Goal: Information Seeking & Learning: Learn about a topic

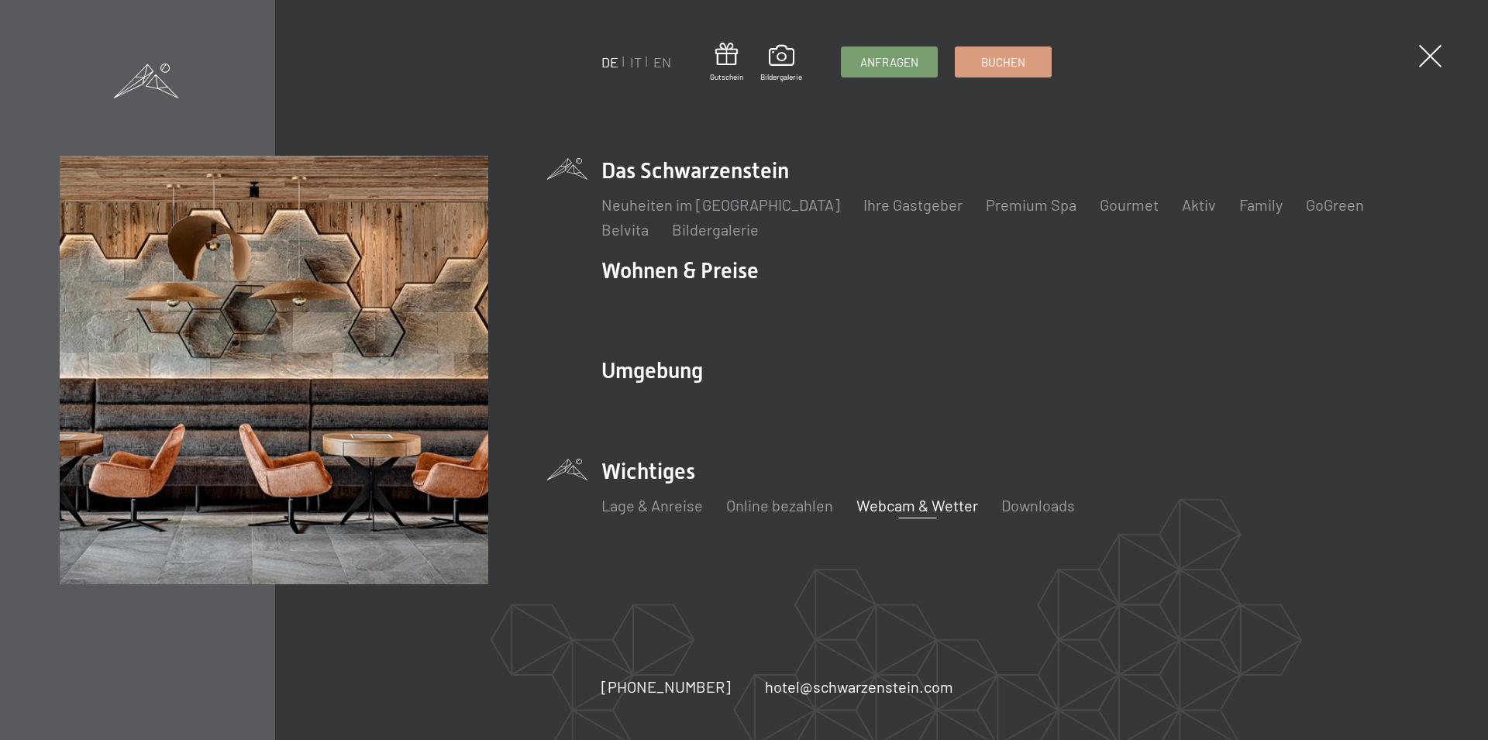
click at [918, 508] on link "Webcam & Wetter" at bounding box center [917, 505] width 122 height 19
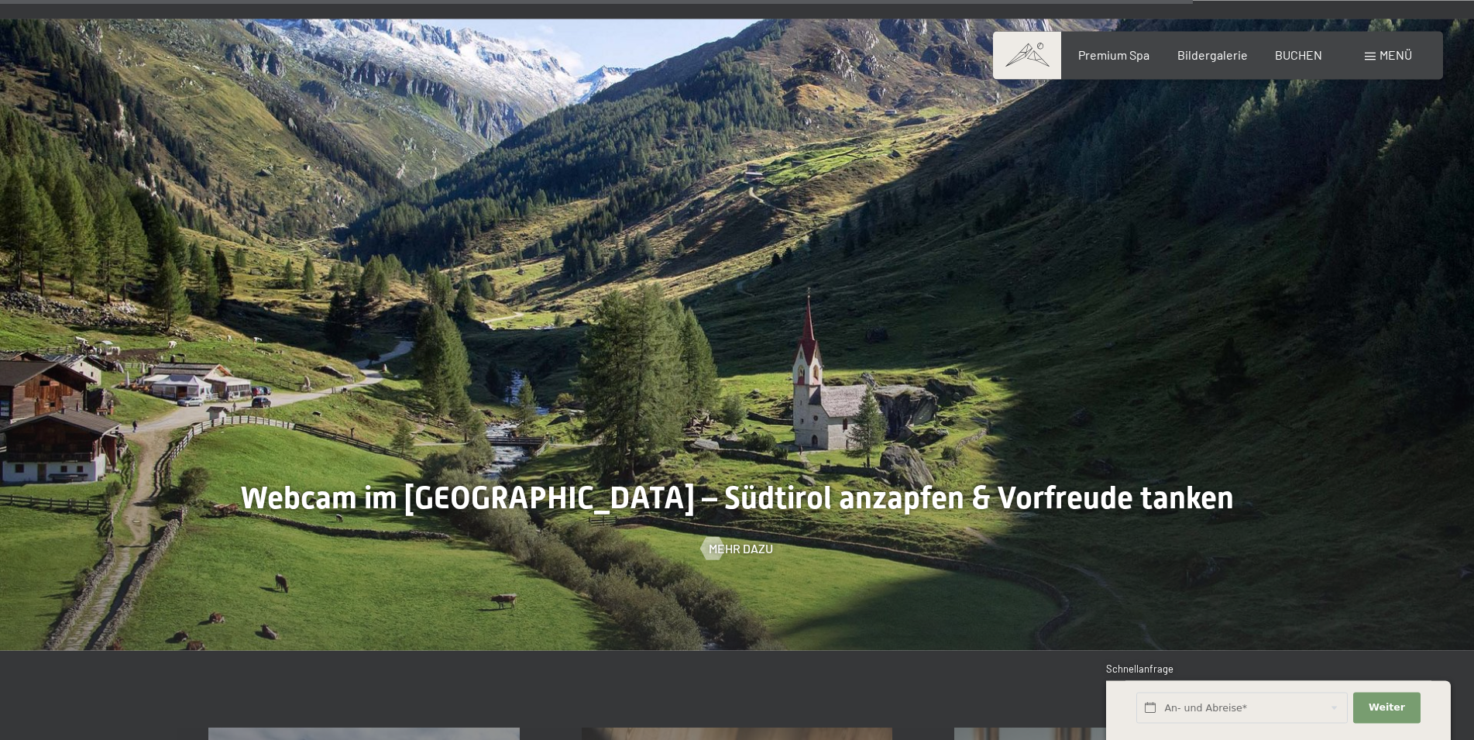
scroll to position [4584, 0]
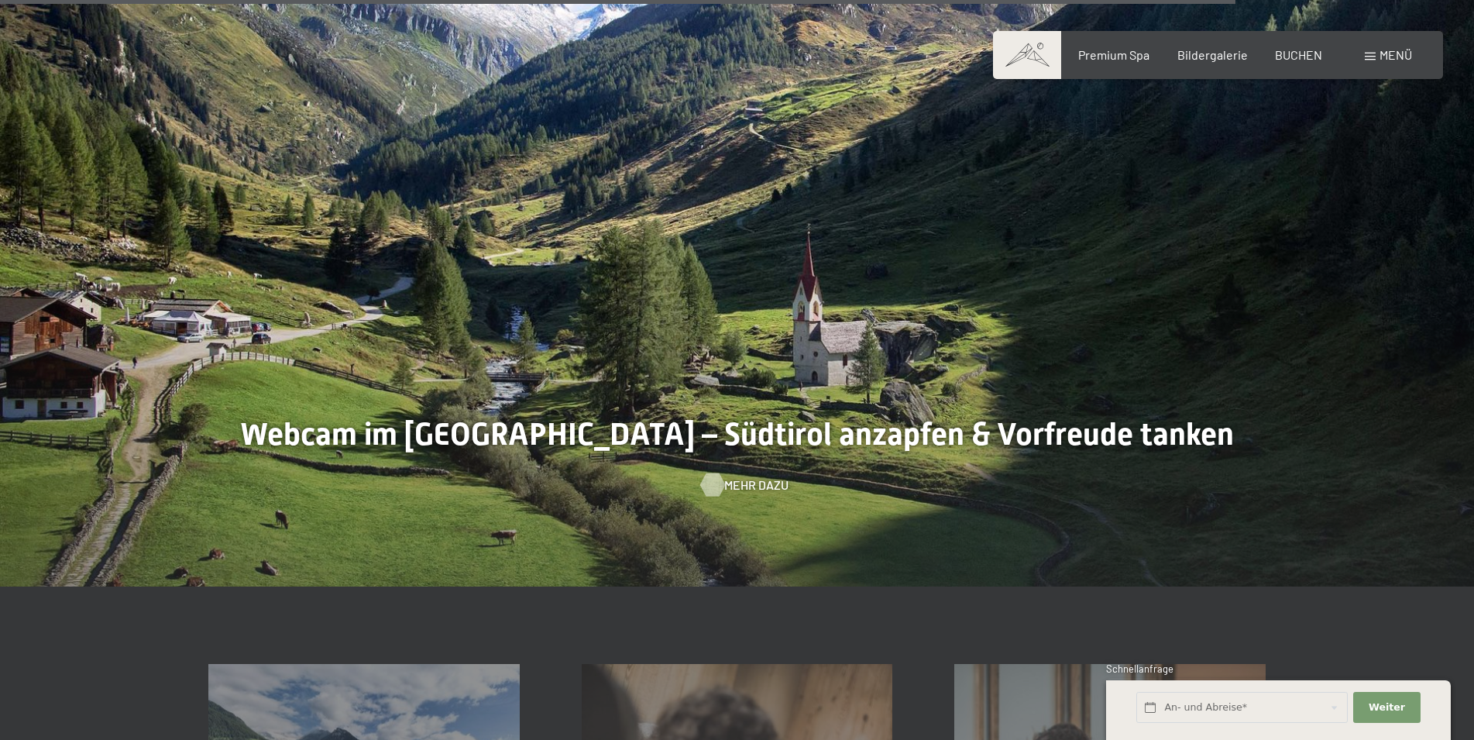
click at [719, 477] on div at bounding box center [712, 484] width 13 height 23
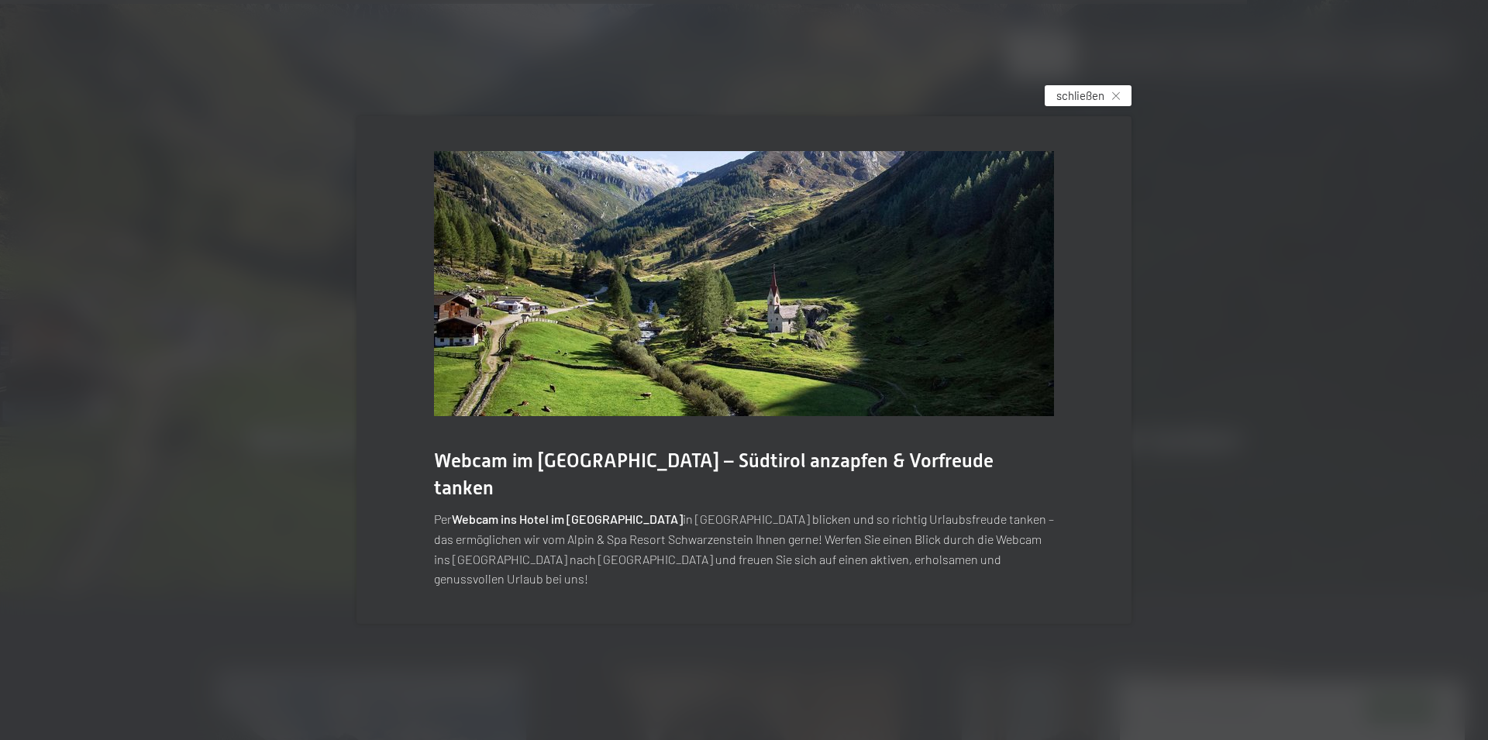
click at [1082, 106] on div "schließen" at bounding box center [1087, 95] width 87 height 21
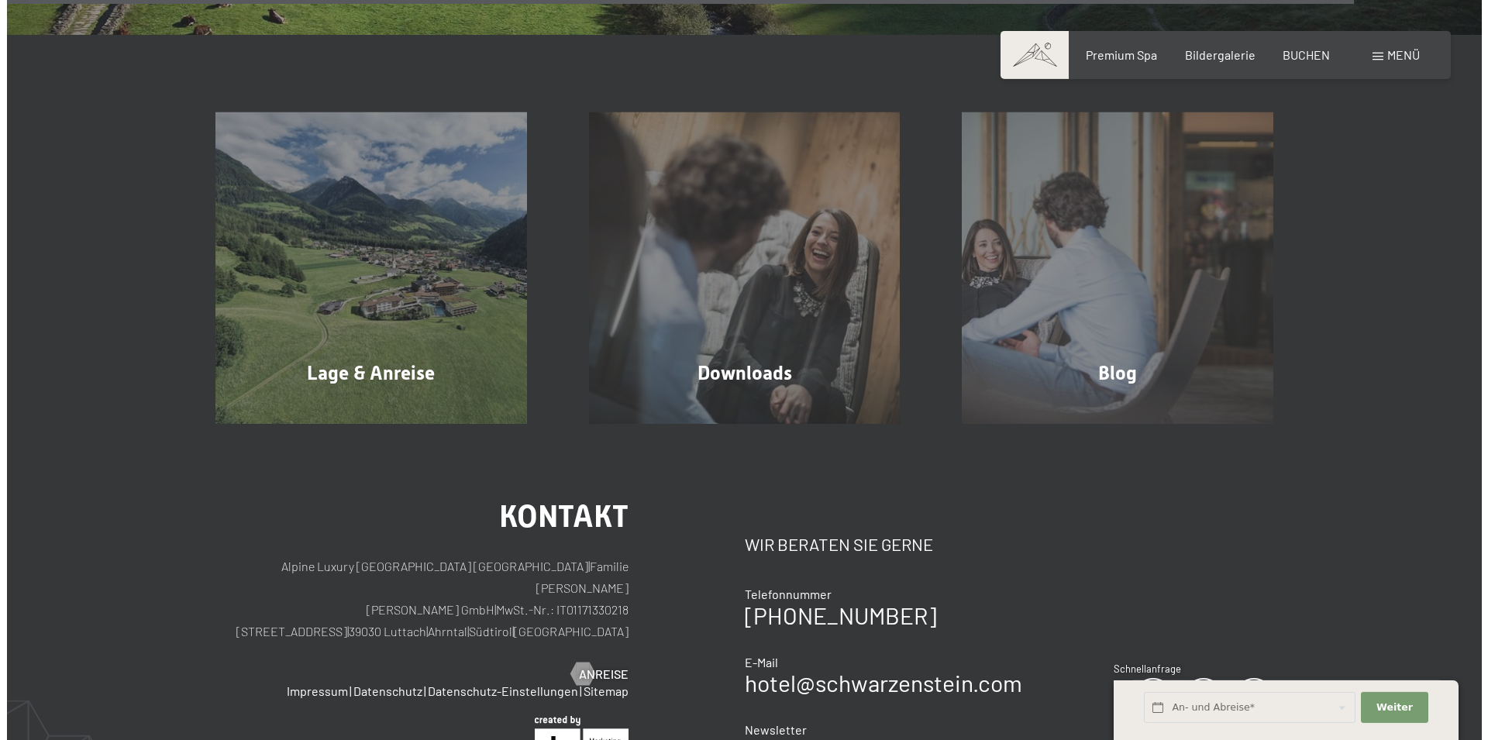
scroll to position [5058, 0]
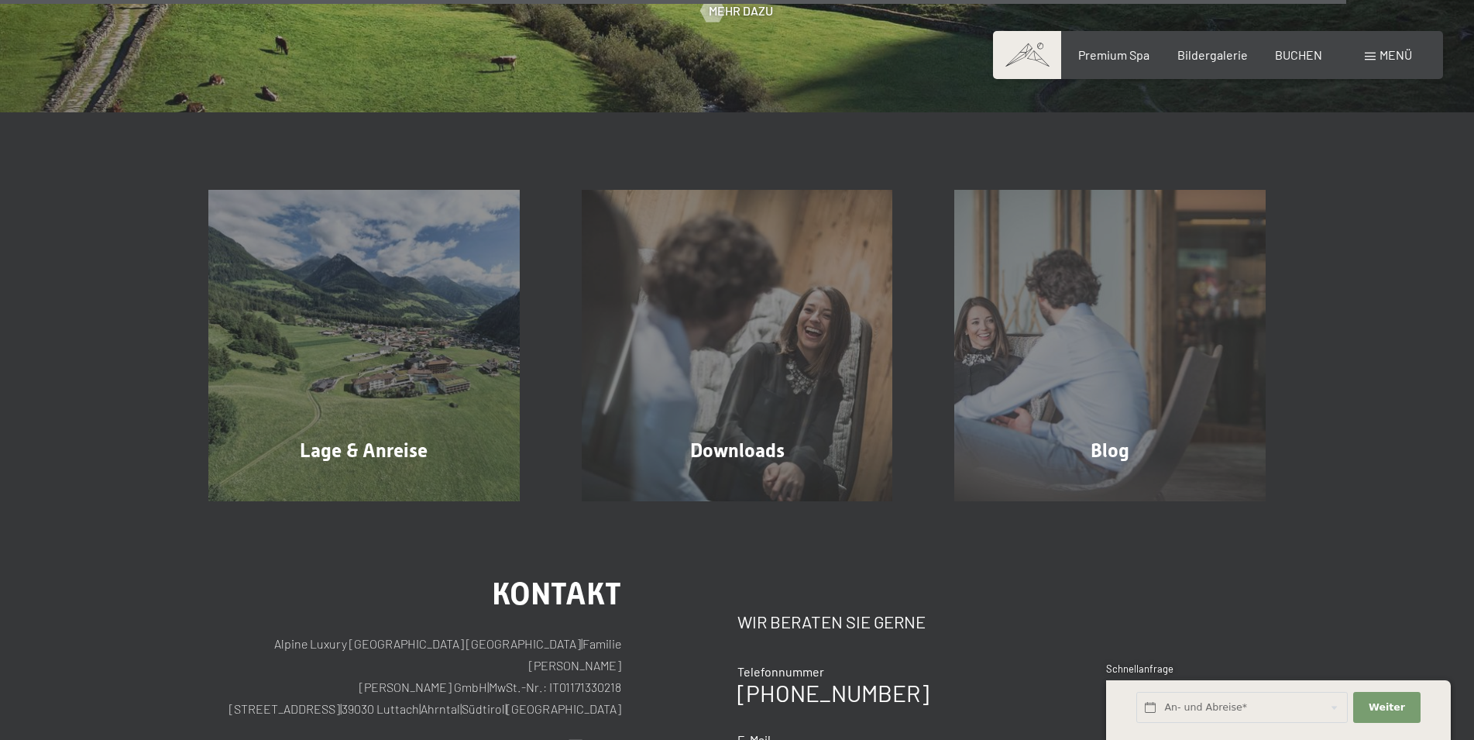
click at [1398, 47] on div "Menü" at bounding box center [1388, 54] width 47 height 17
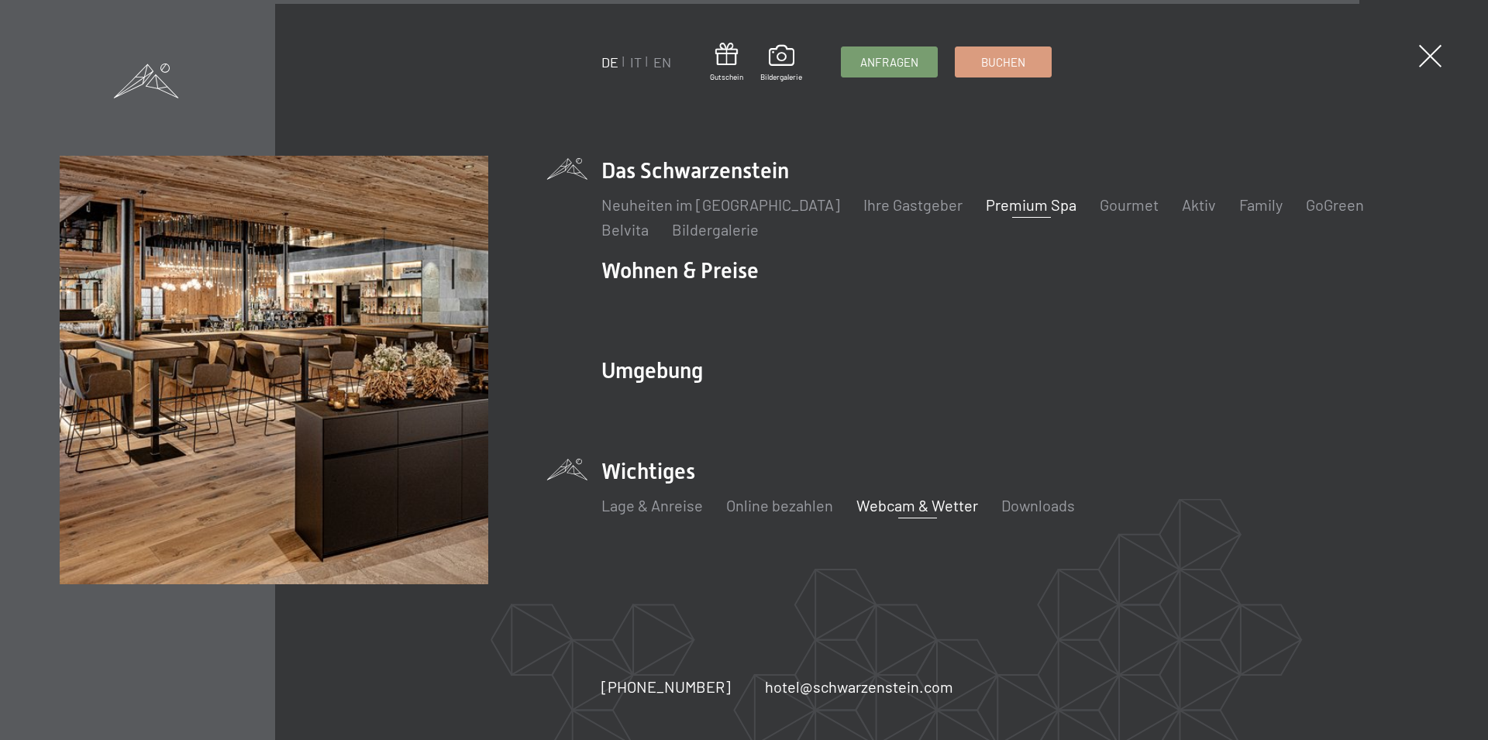
click at [1001, 212] on link "Premium Spa" at bounding box center [1031, 204] width 91 height 19
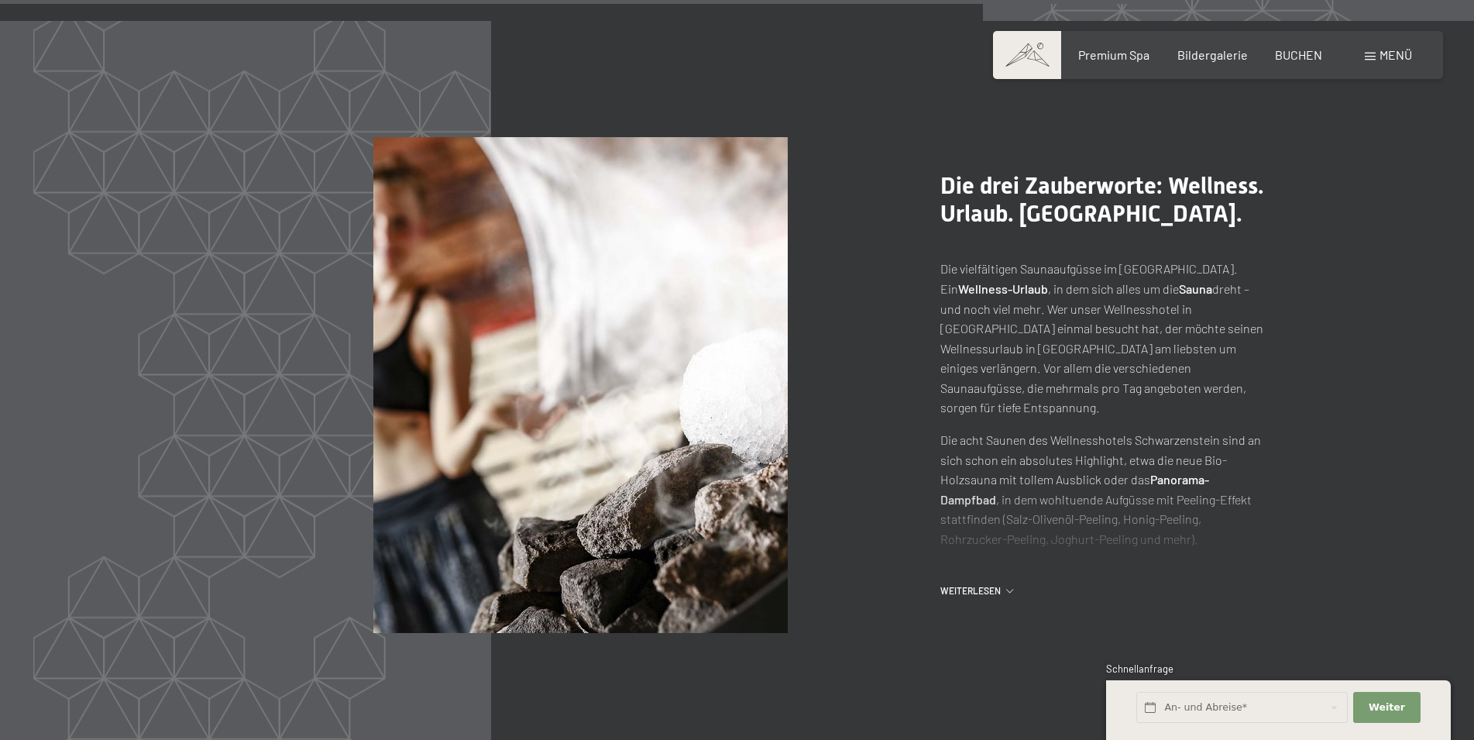
scroll to position [6831, 0]
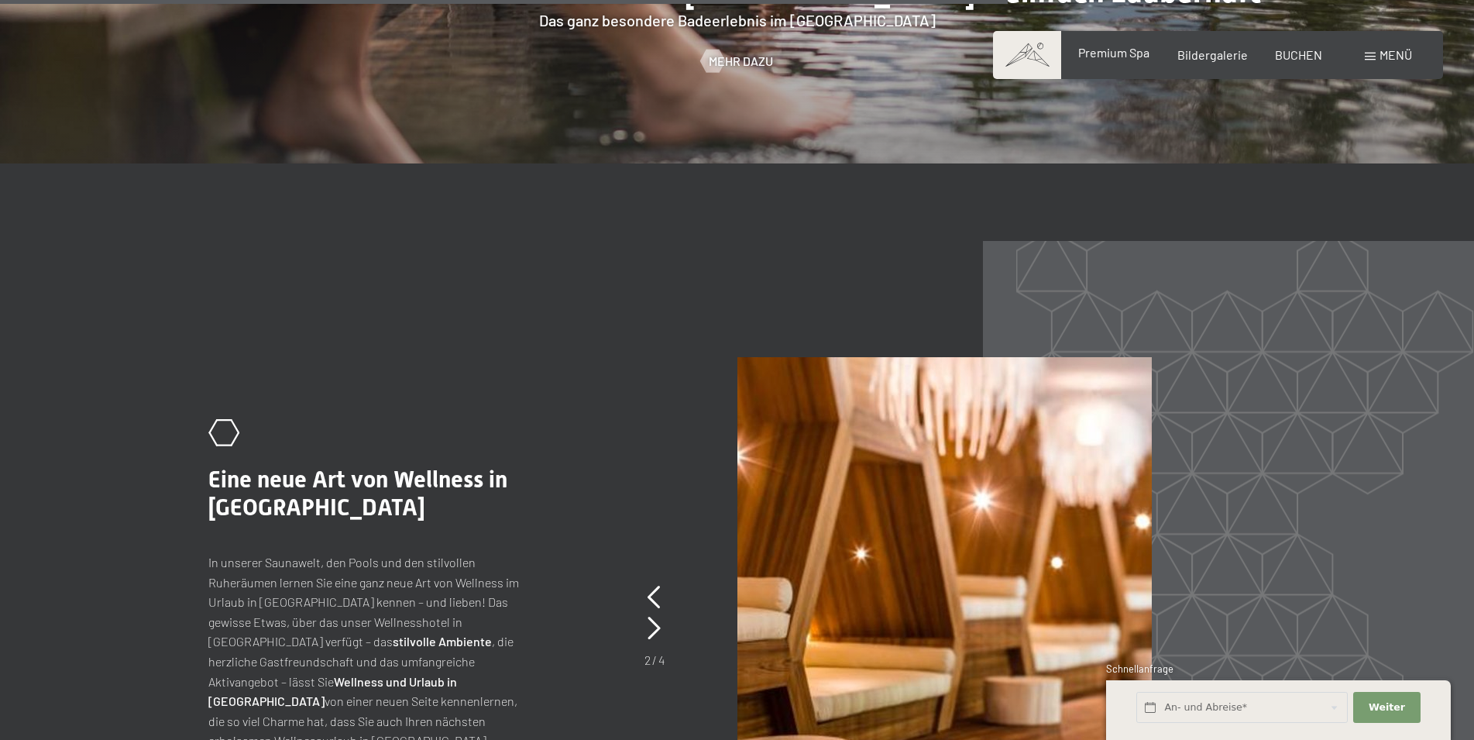
click at [1137, 58] on span "Premium Spa" at bounding box center [1114, 52] width 71 height 15
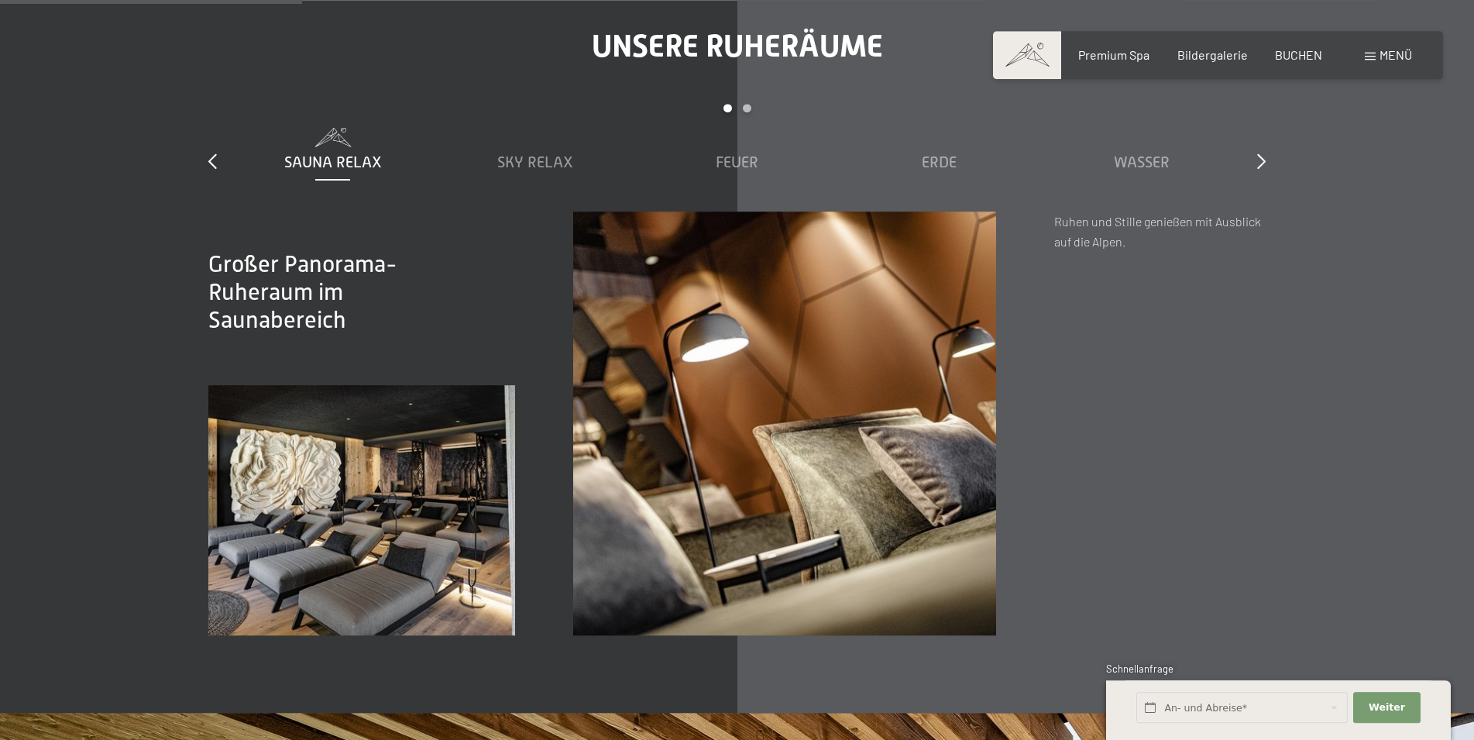
scroll to position [2371, 0]
click at [1265, 160] on icon at bounding box center [1262, 161] width 9 height 15
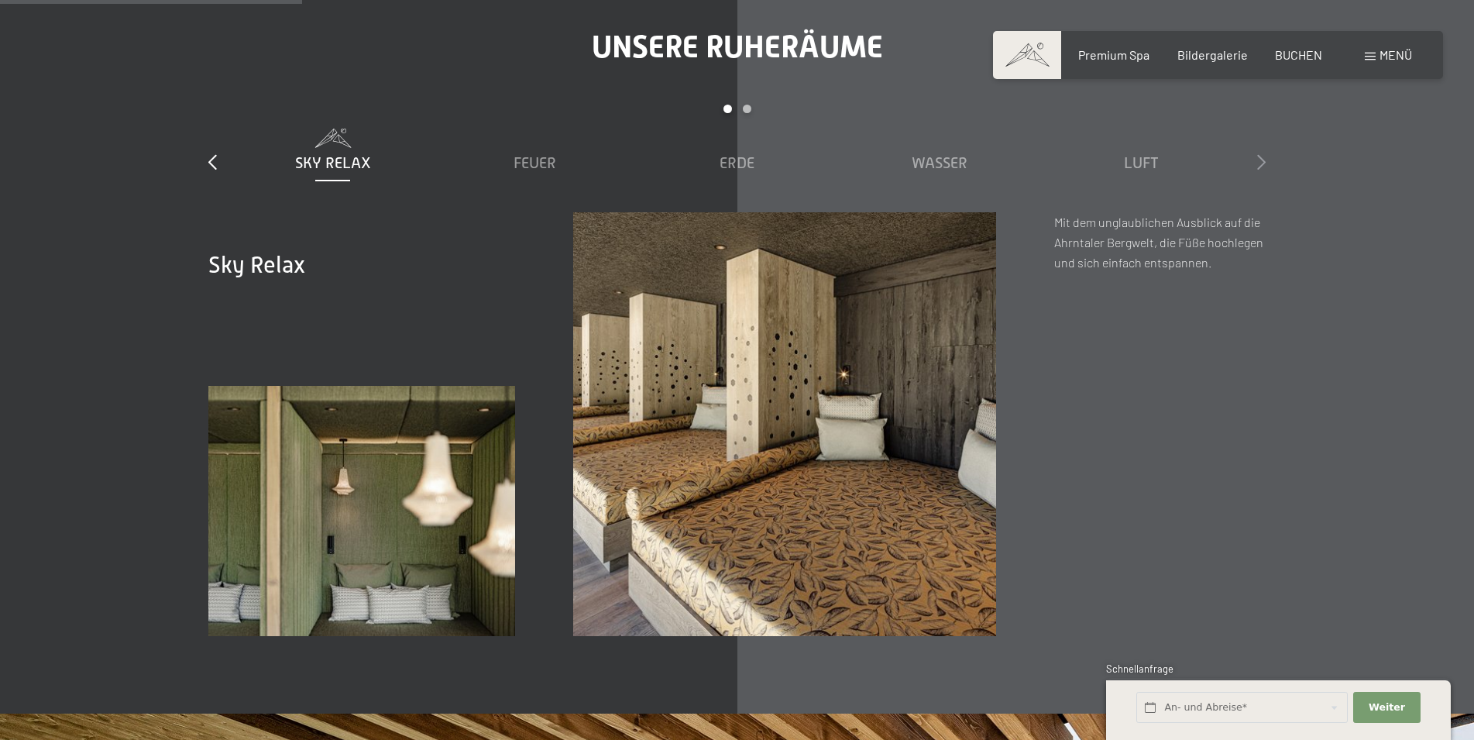
click at [1265, 160] on icon at bounding box center [1262, 161] width 9 height 15
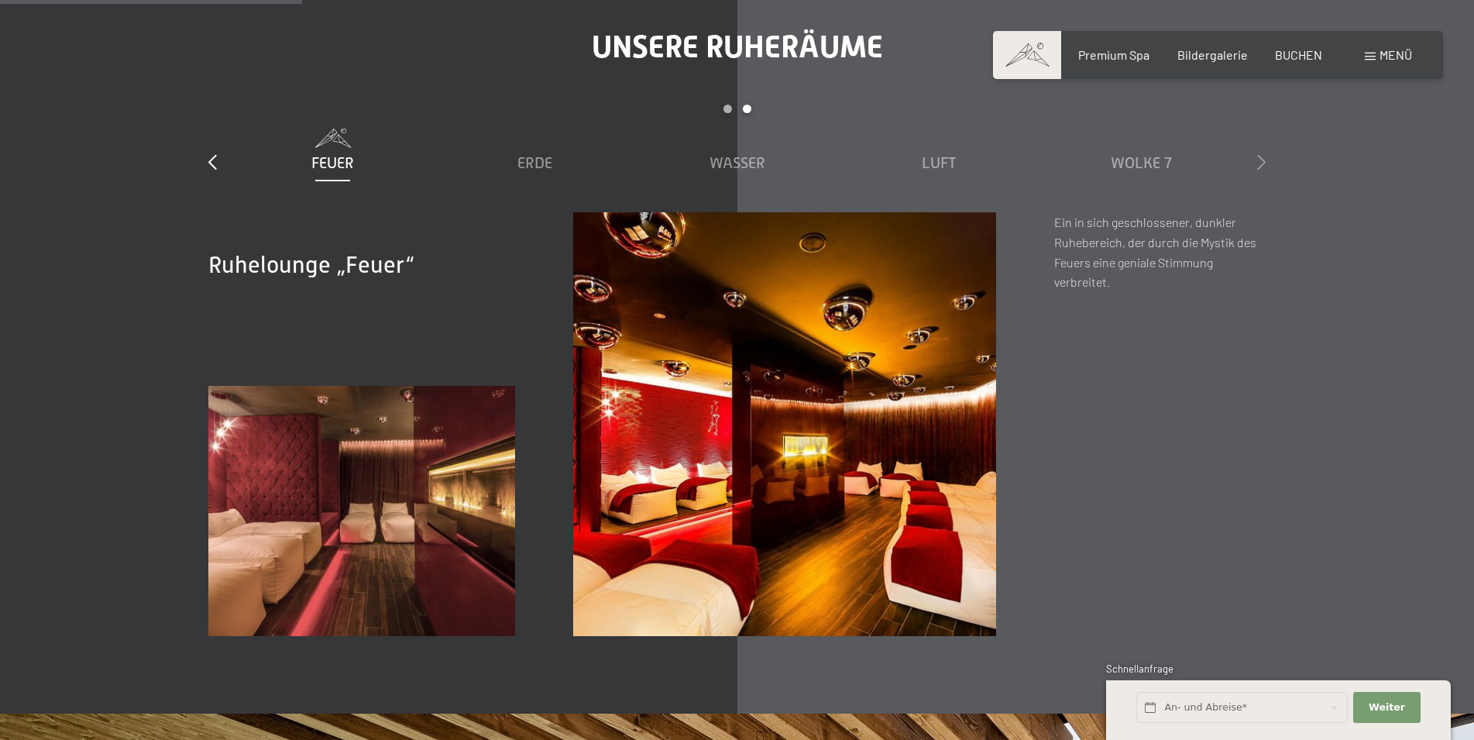
click at [1265, 160] on icon at bounding box center [1262, 161] width 9 height 15
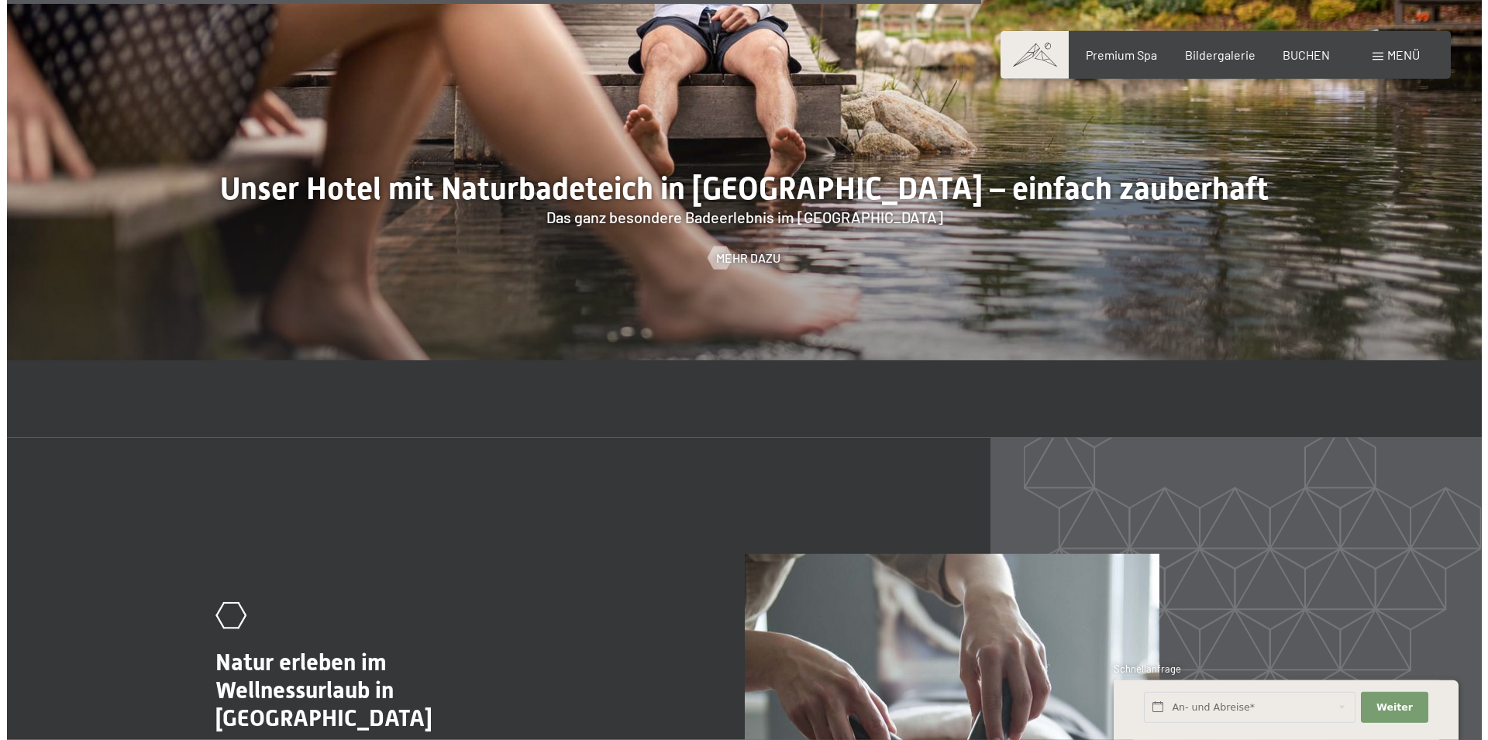
scroll to position [6639, 0]
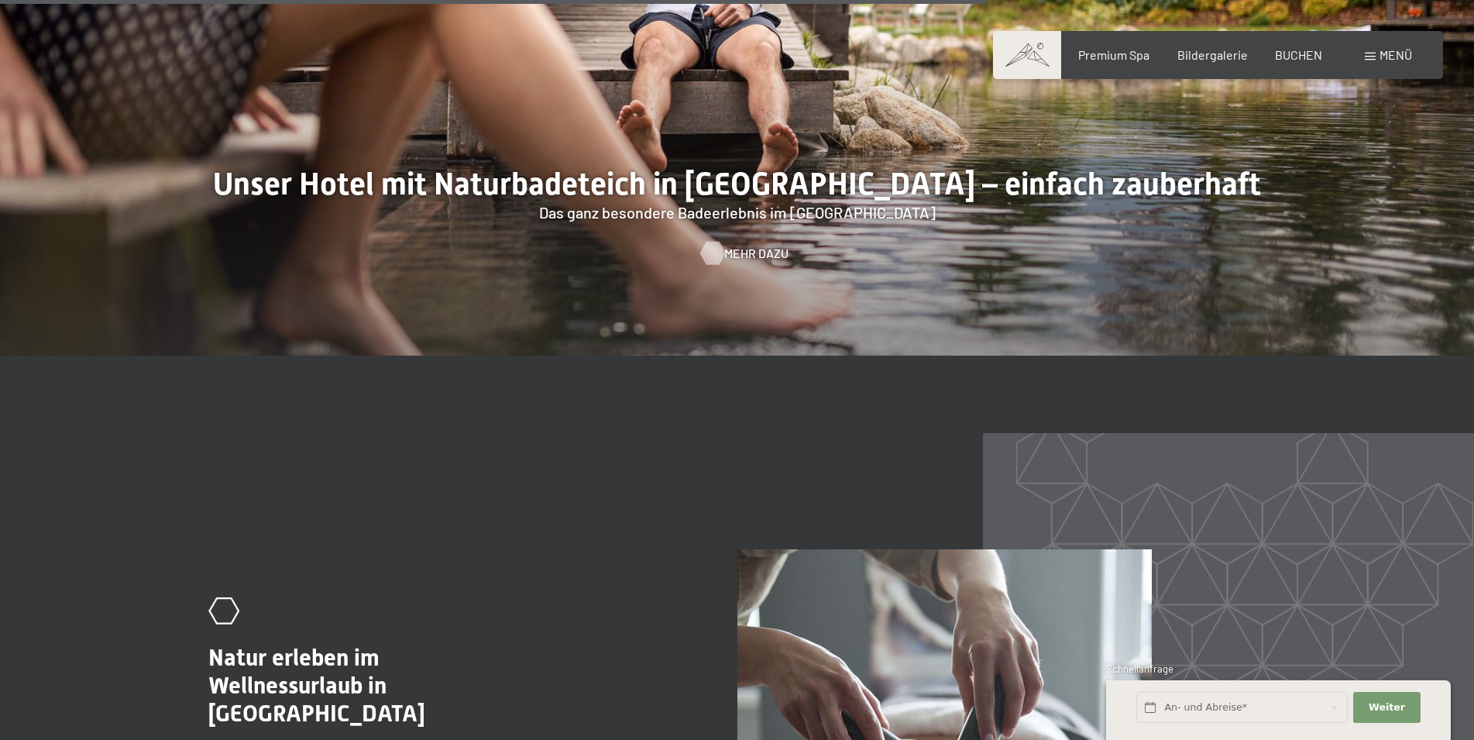
click at [742, 251] on span "Mehr dazu" at bounding box center [756, 253] width 64 height 17
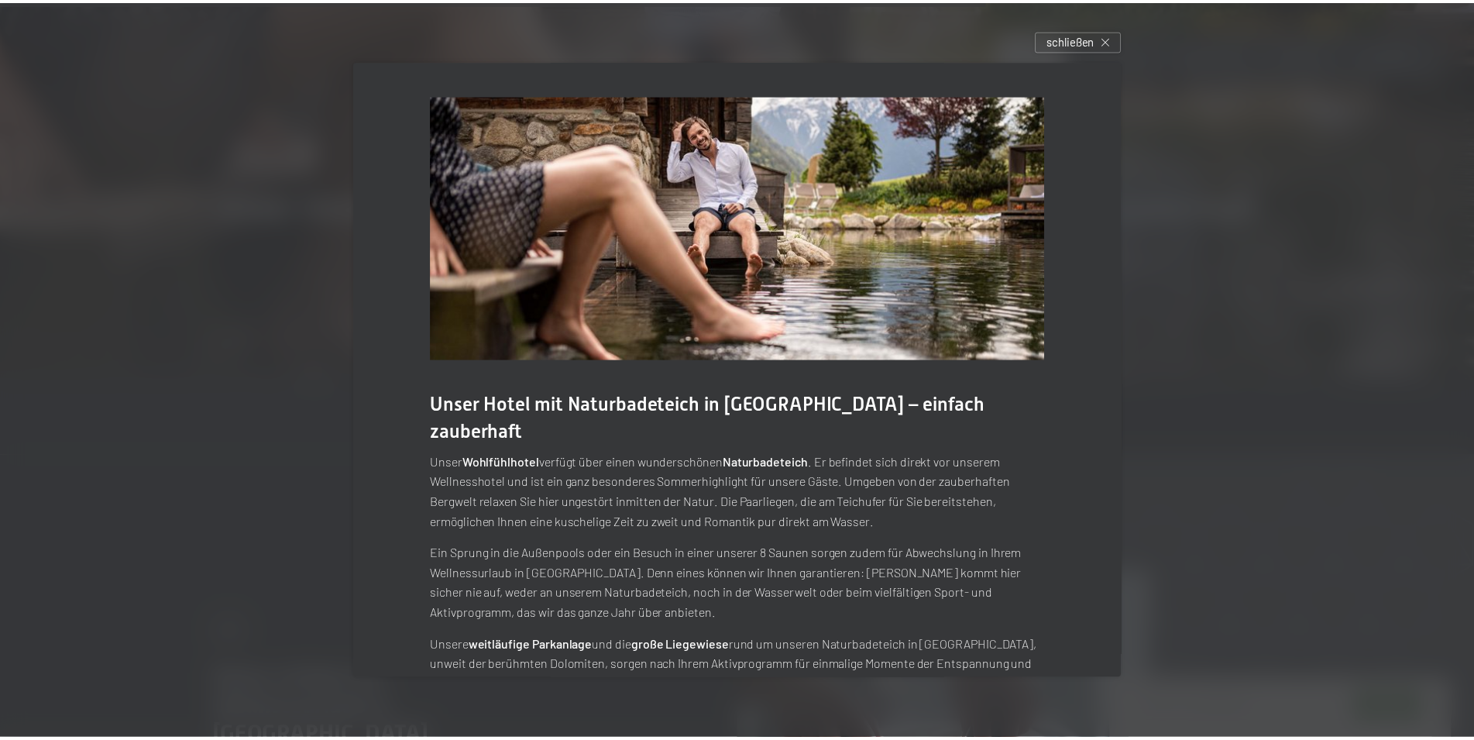
scroll to position [42, 0]
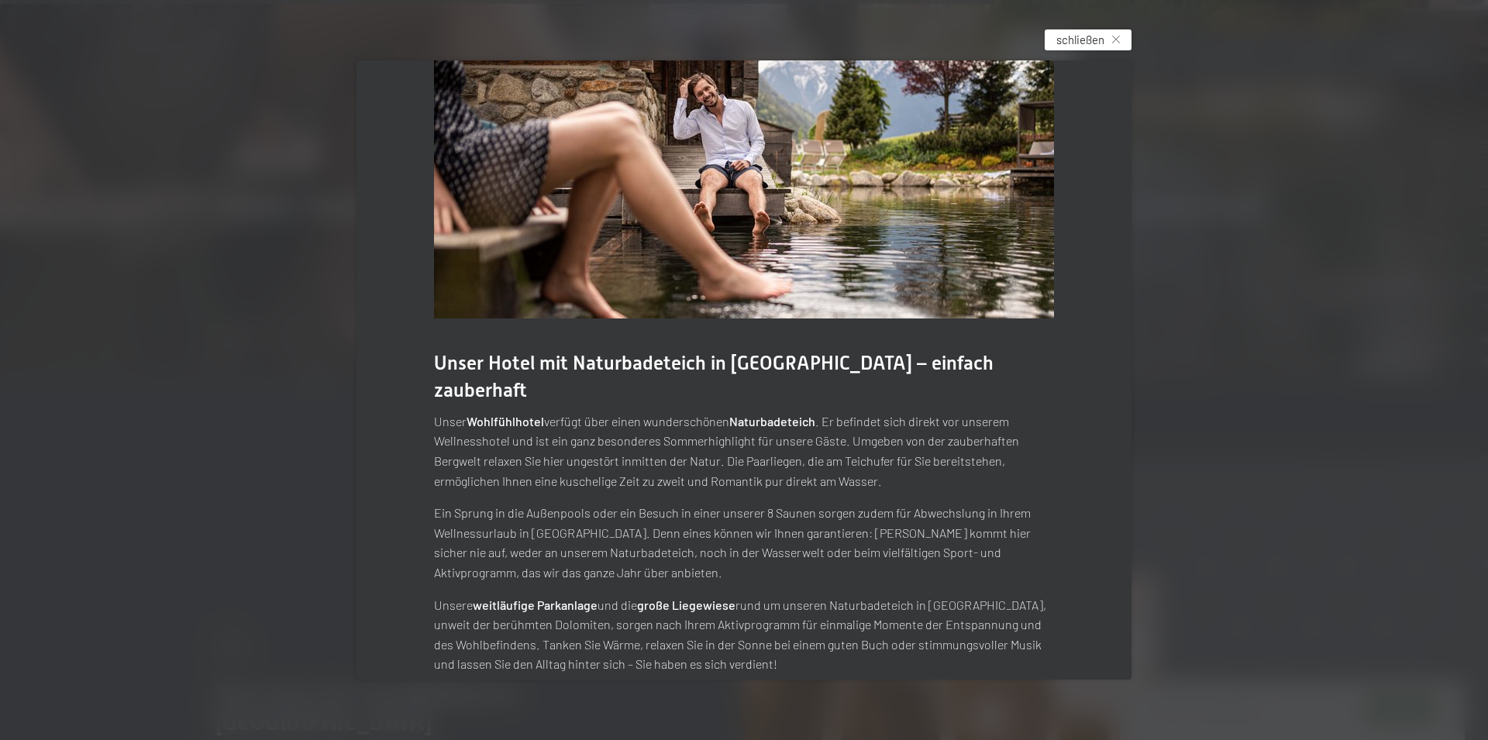
click at [1107, 47] on div "schließen" at bounding box center [1087, 39] width 87 height 21
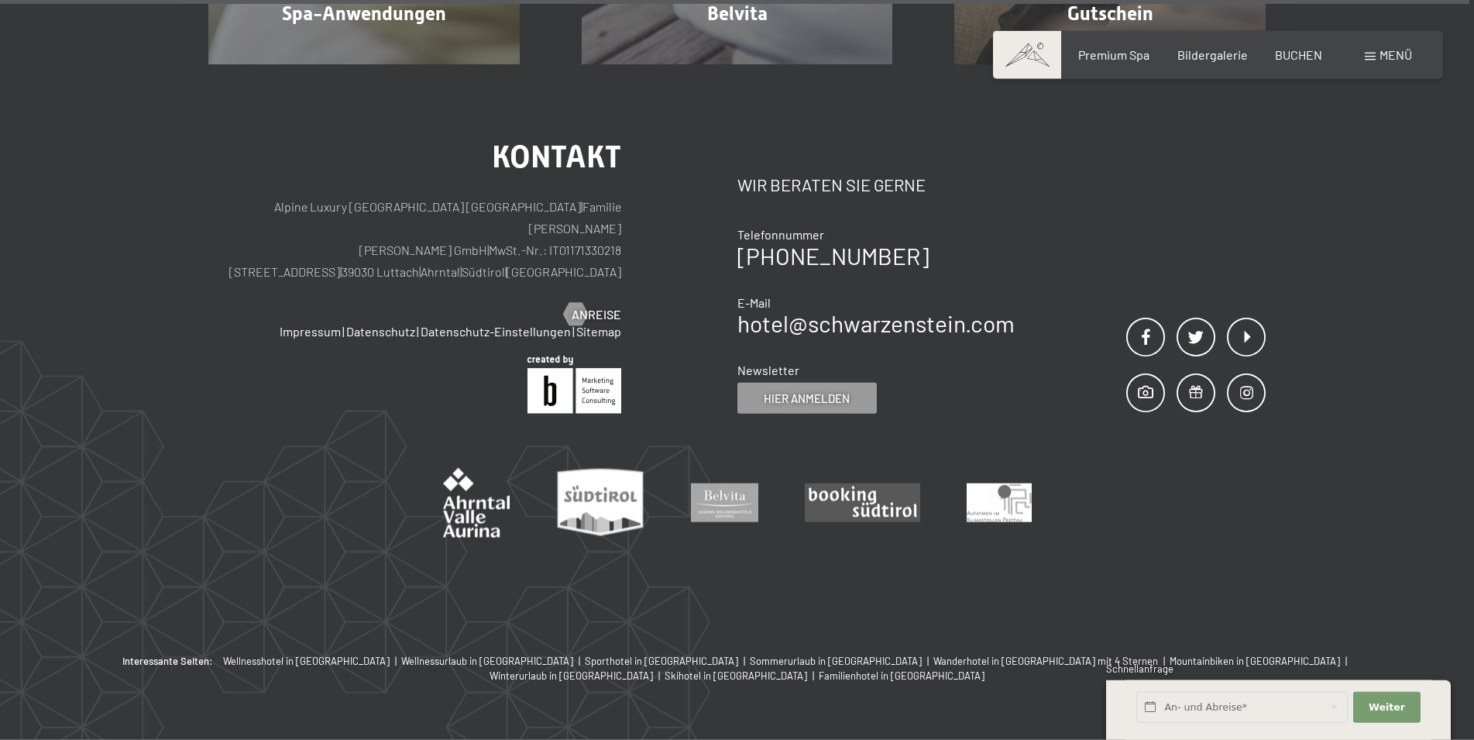
scroll to position [9992, 0]
click at [1368, 53] on span at bounding box center [1370, 57] width 11 height 8
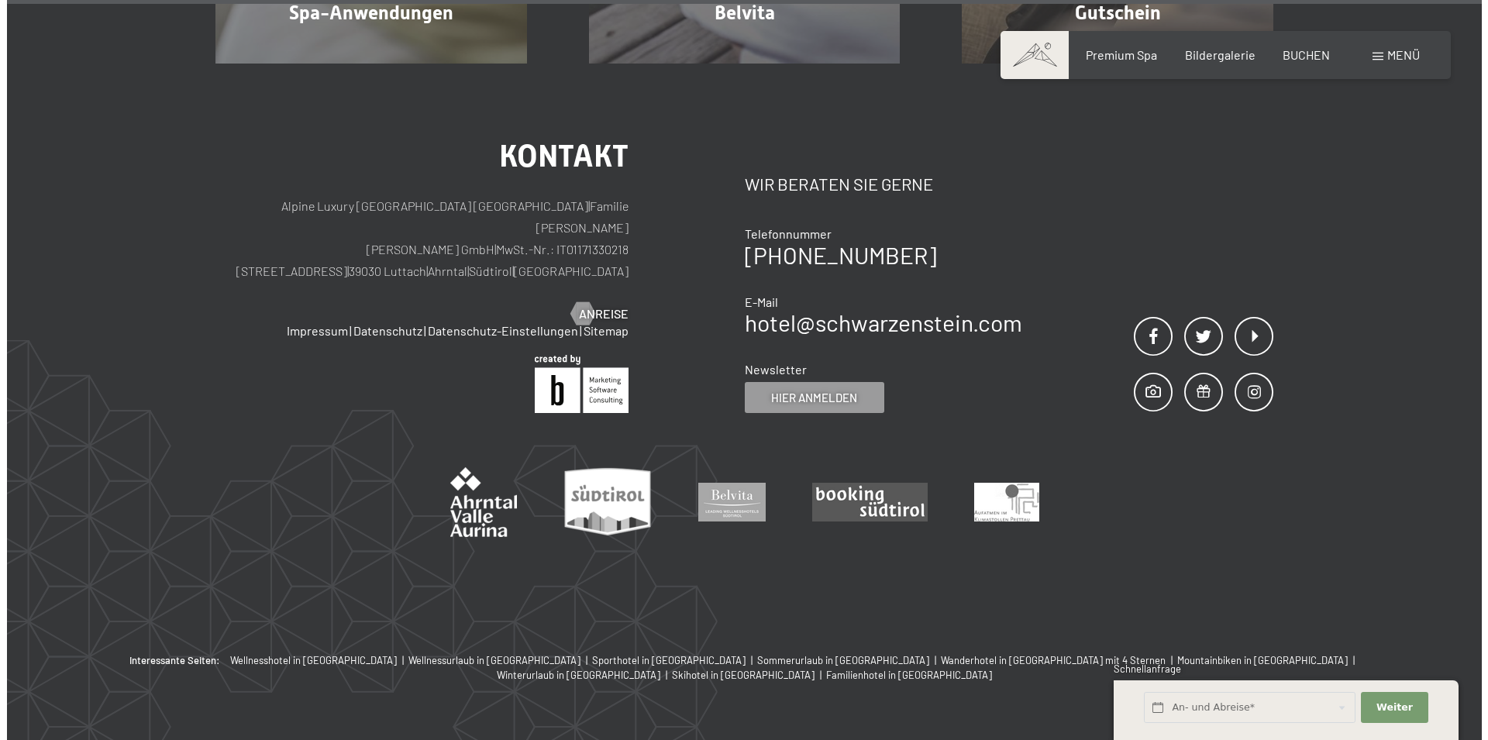
scroll to position [10022, 0]
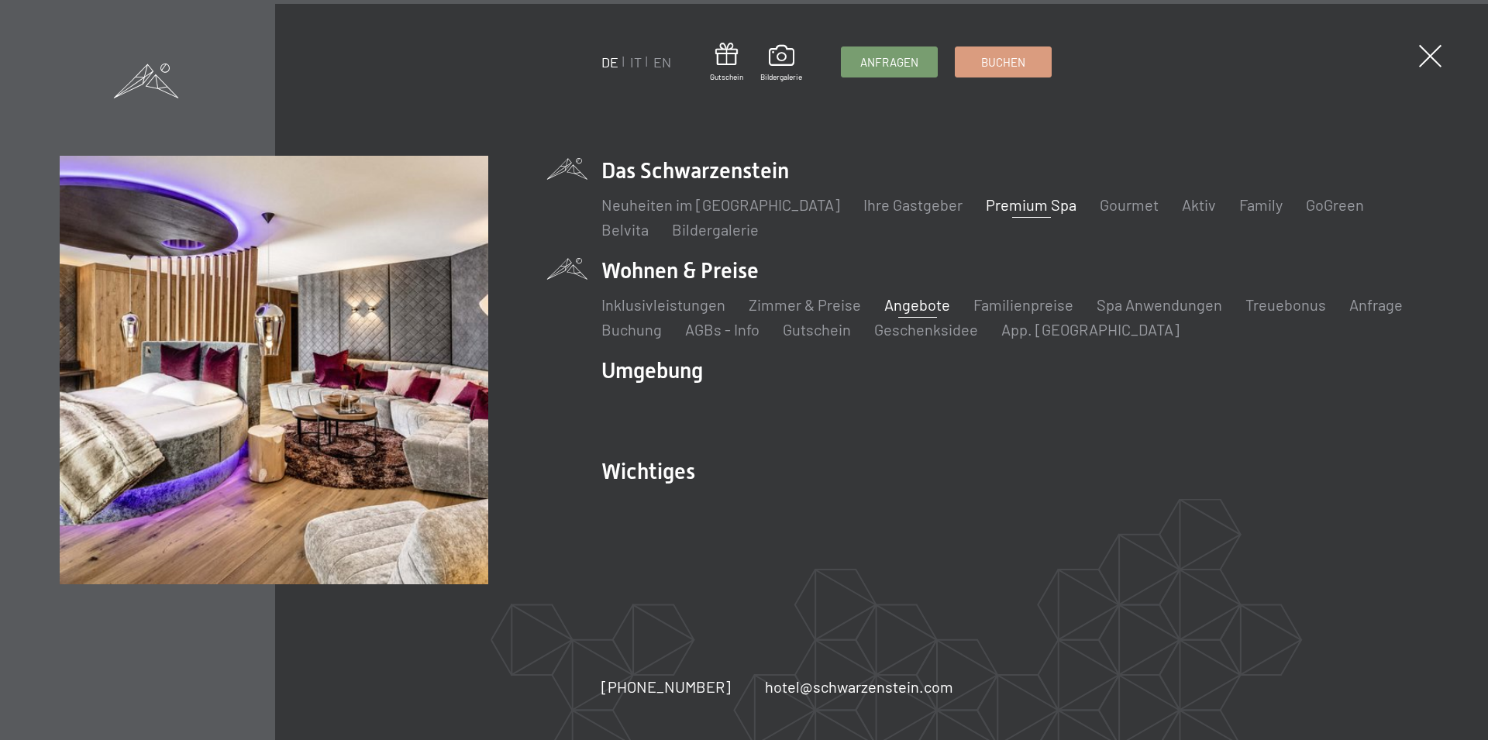
click at [916, 302] on link "Angebote" at bounding box center [917, 304] width 66 height 19
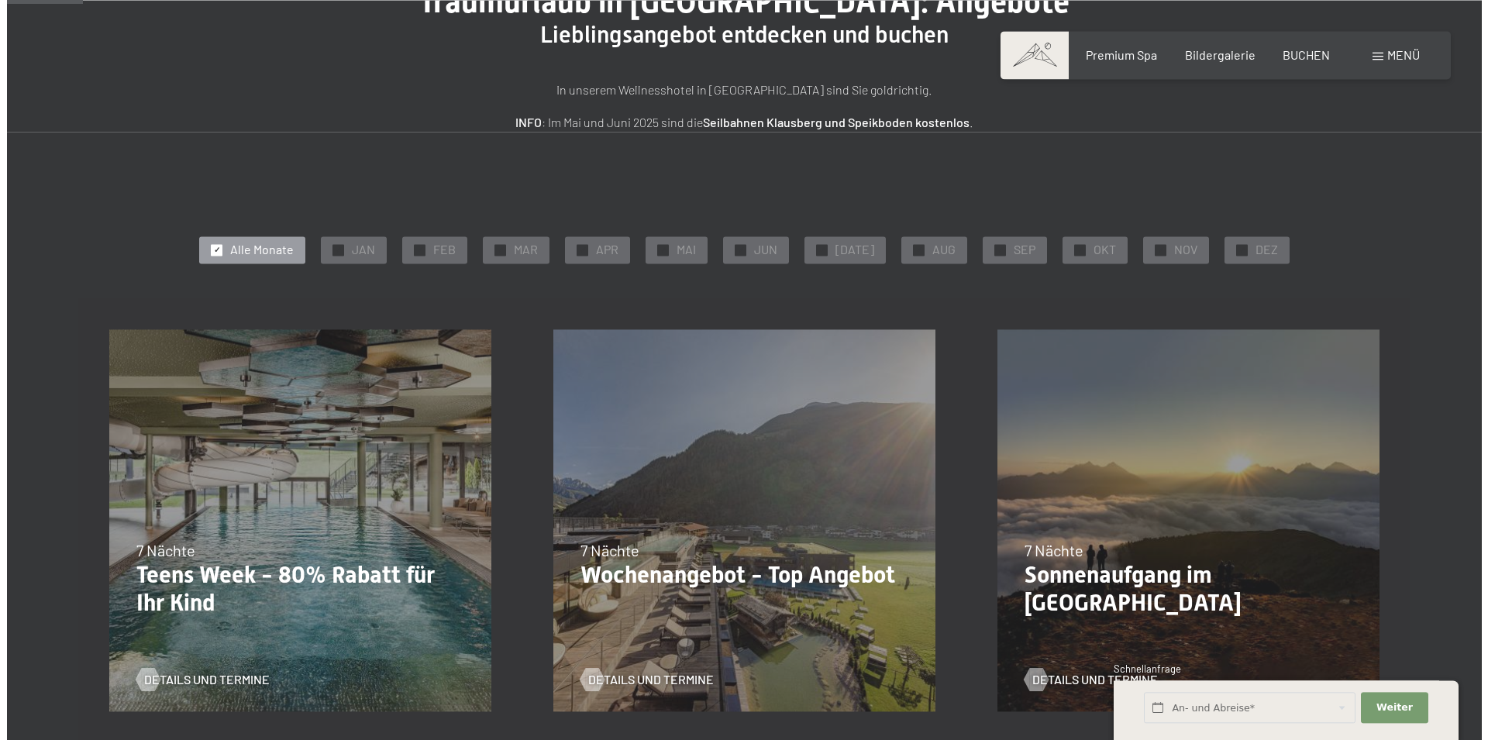
scroll to position [158, 0]
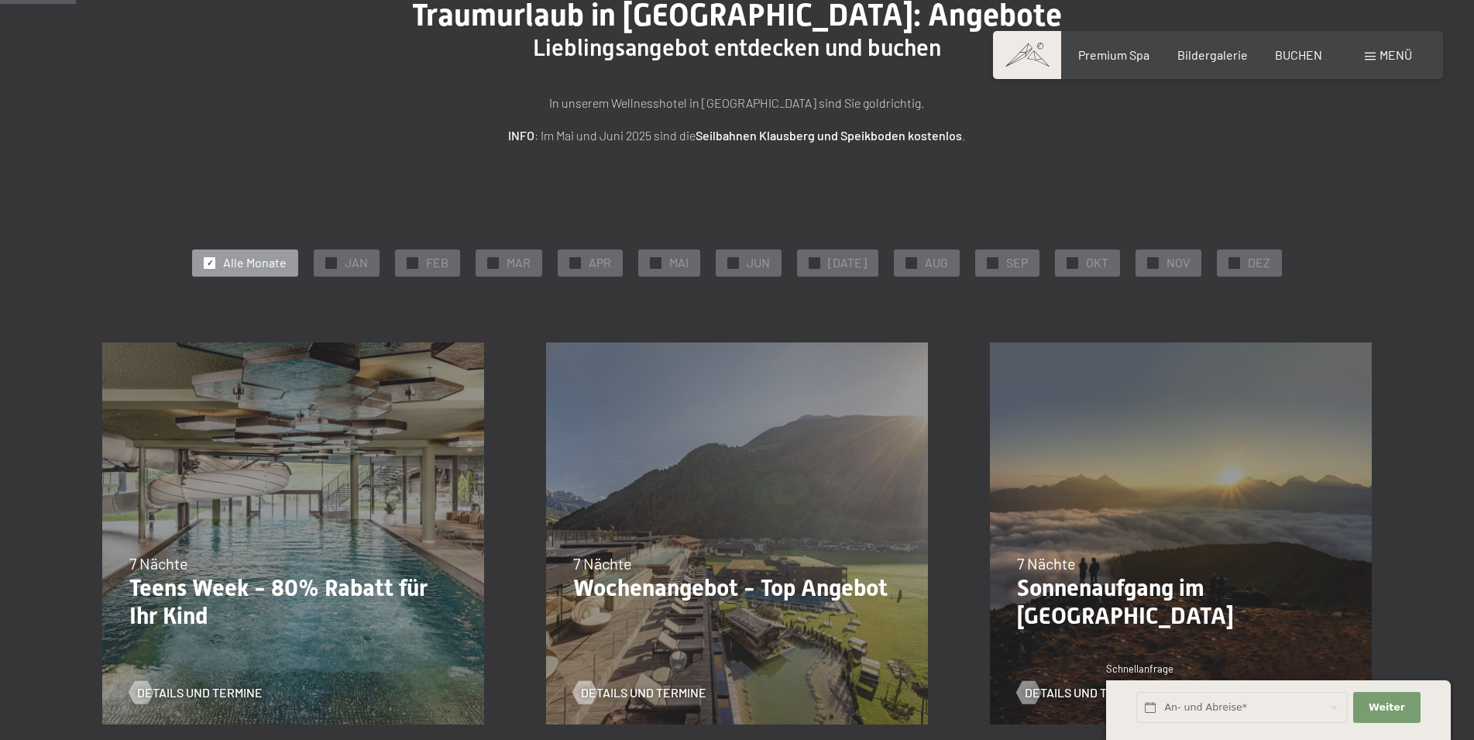
click at [1388, 53] on span "Menü" at bounding box center [1396, 54] width 33 height 15
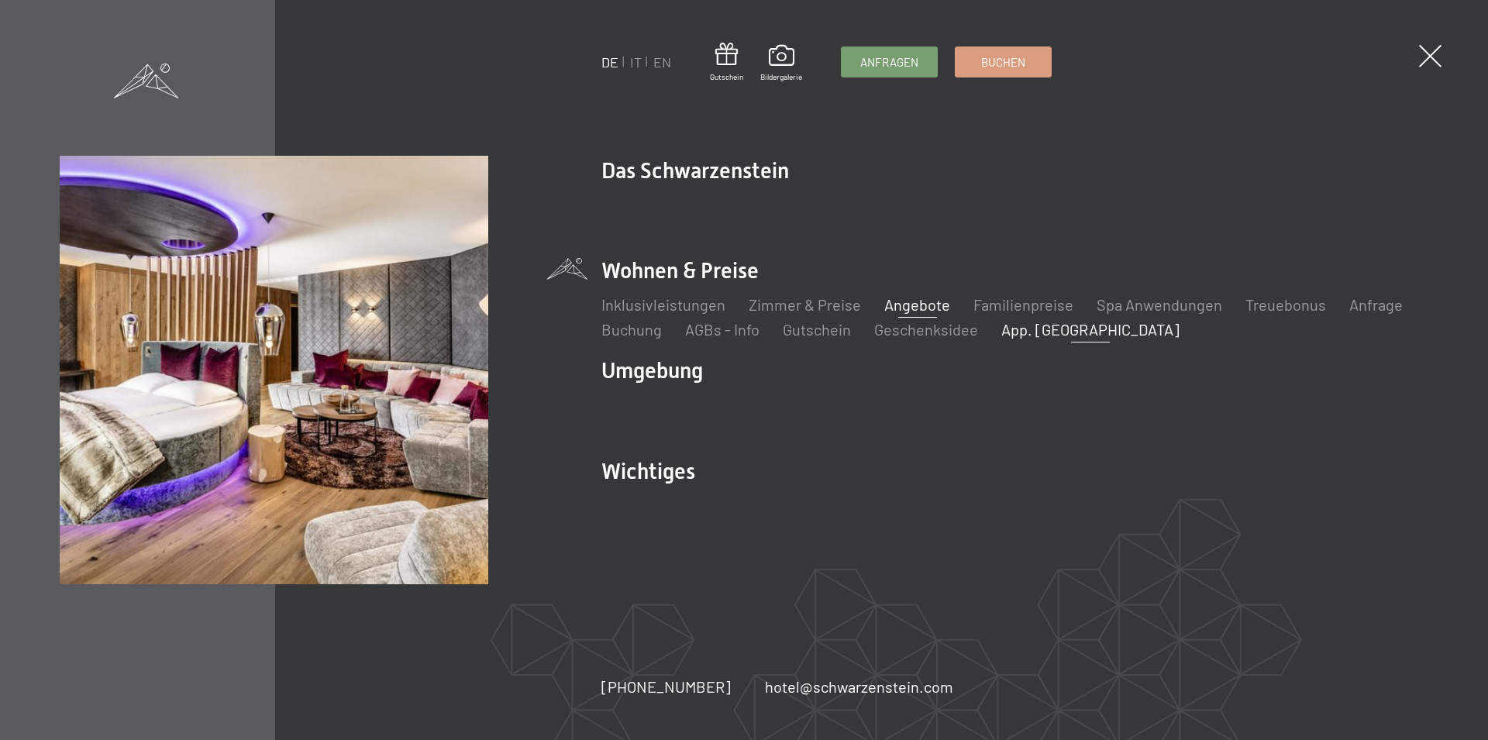
click at [1018, 333] on link "App. [GEOGRAPHIC_DATA]" at bounding box center [1090, 329] width 178 height 19
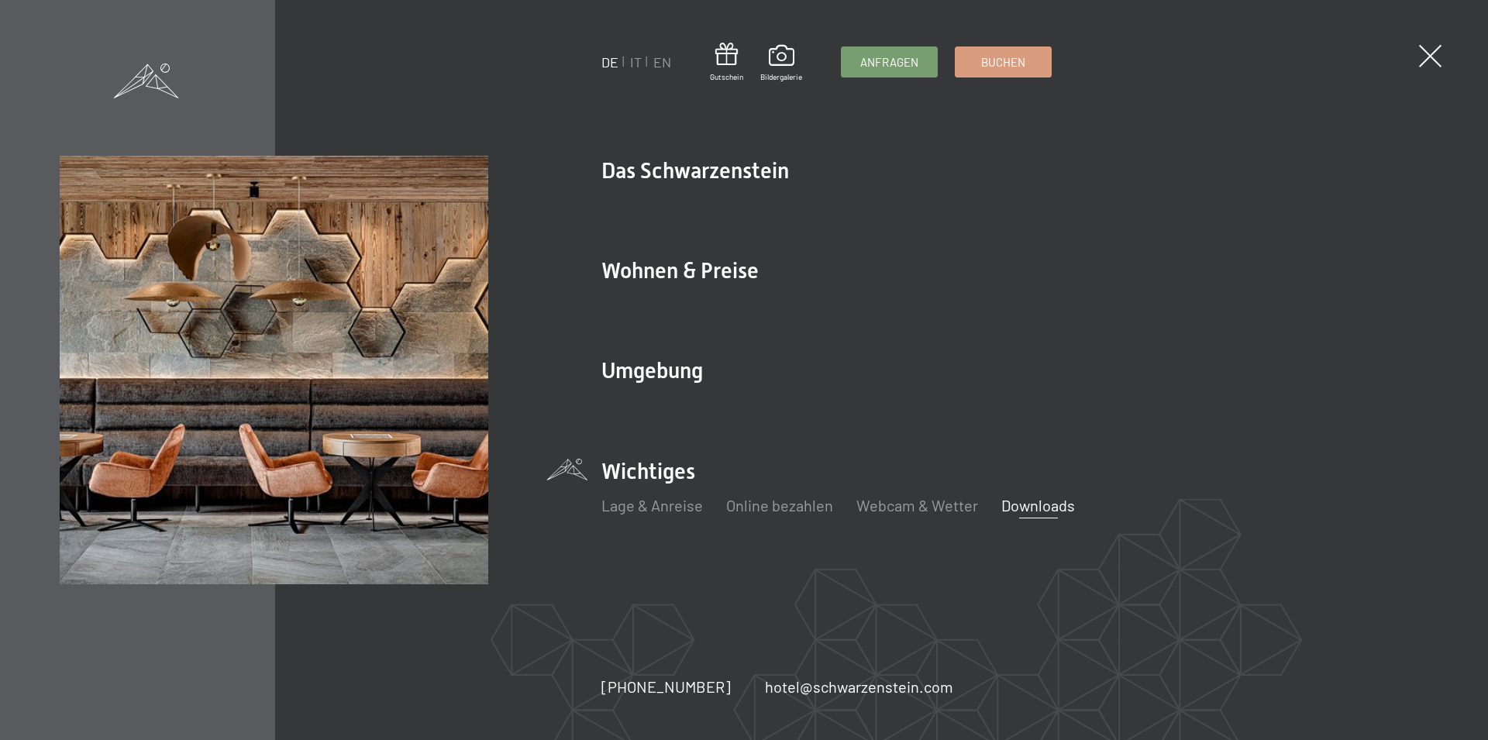
click at [1037, 501] on link "Downloads" at bounding box center [1038, 505] width 74 height 19
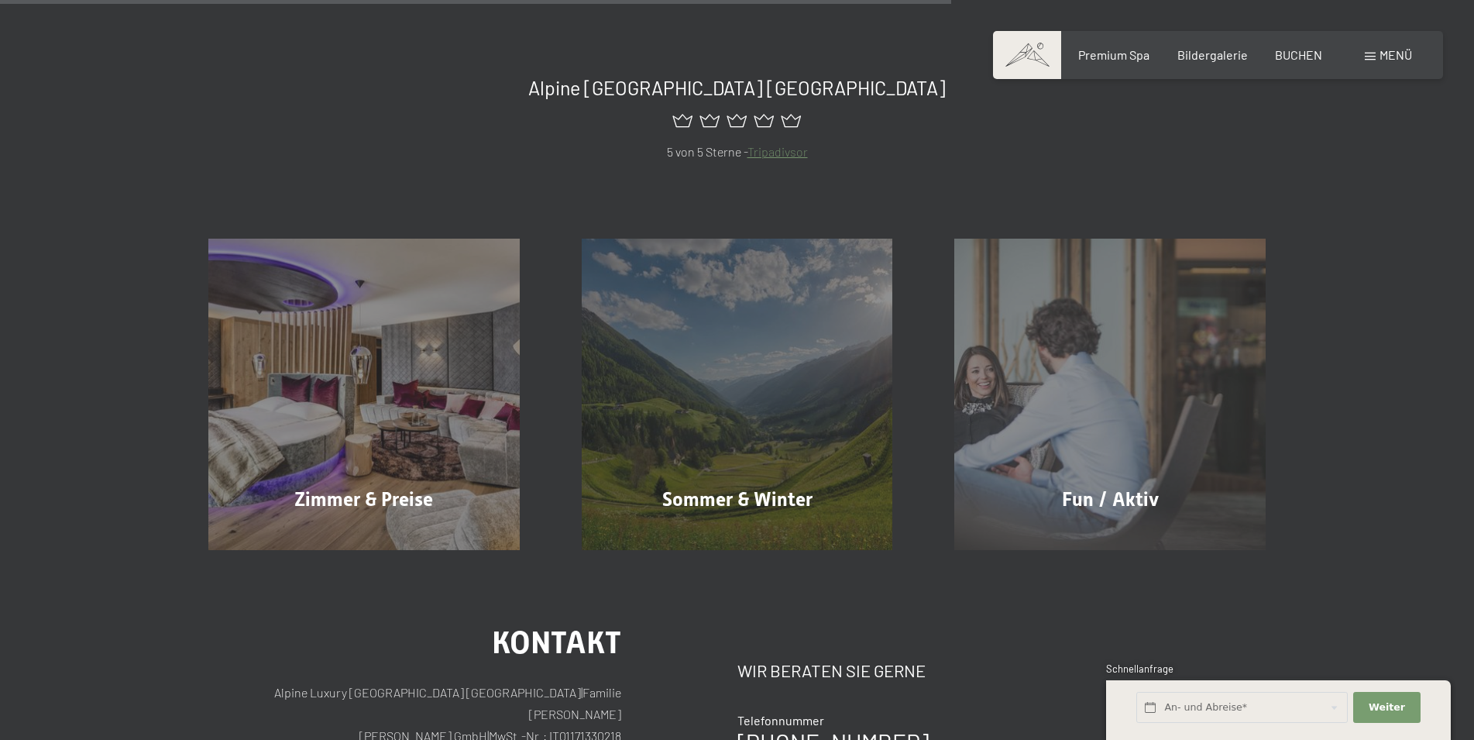
scroll to position [1106, 0]
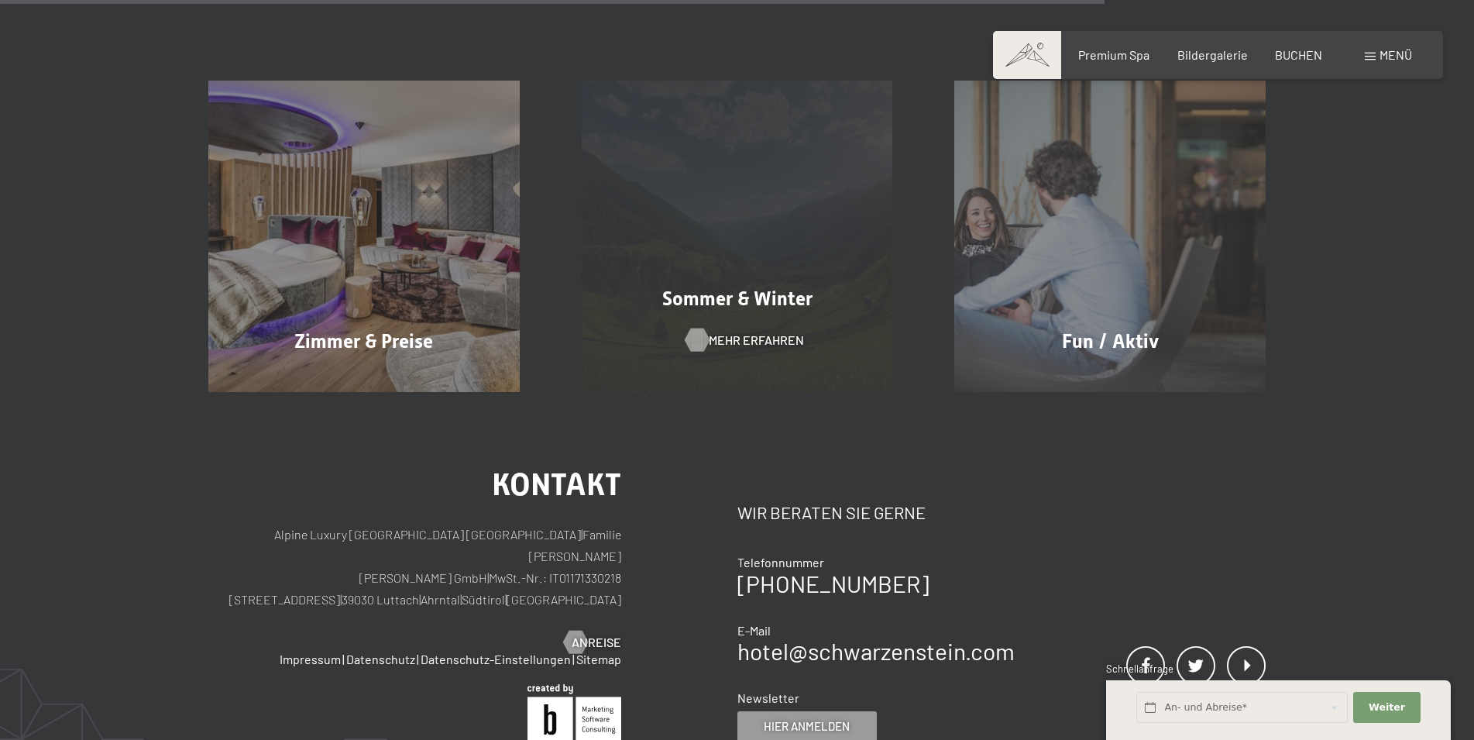
click at [755, 337] on span "Mehr erfahren" at bounding box center [756, 340] width 95 height 17
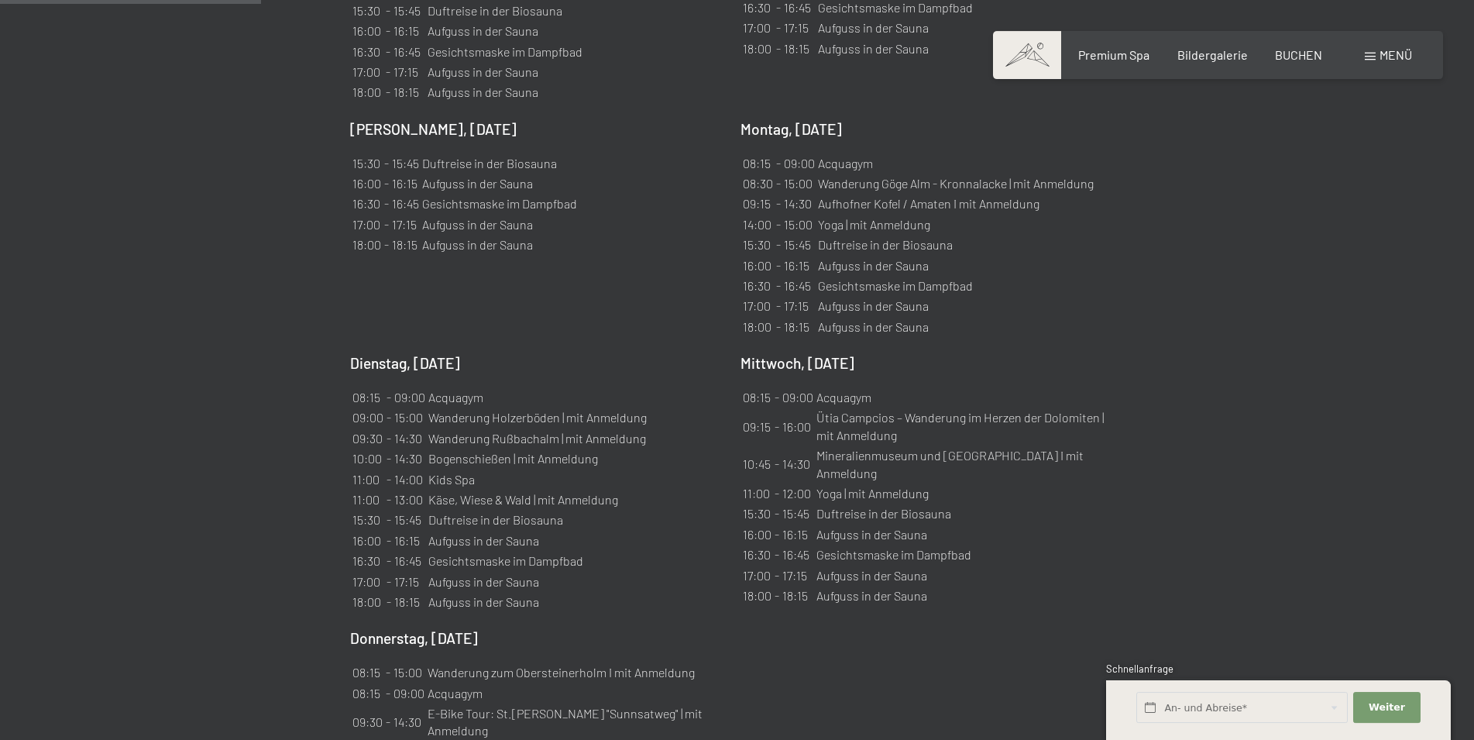
scroll to position [1265, 0]
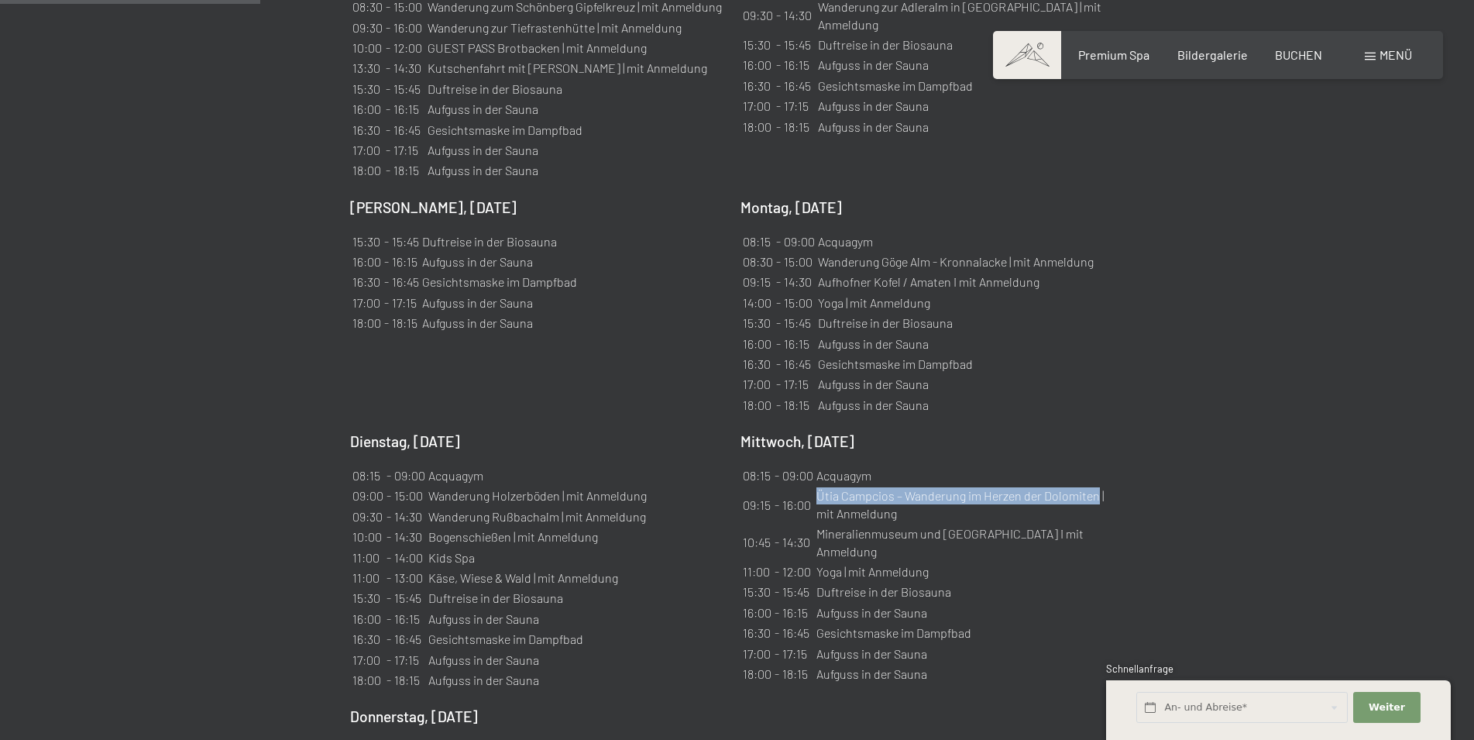
drag, startPoint x: 820, startPoint y: 477, endPoint x: 1096, endPoint y: 479, distance: 276.6
click at [1096, 487] on td "Ütia Campcios – Wanderung im Herzen der Dolomiten | mit Anmeldung" at bounding box center [965, 505] width 298 height 36
copy td "Ütia Campcios – Wanderung im Herzen der Dolomiten"
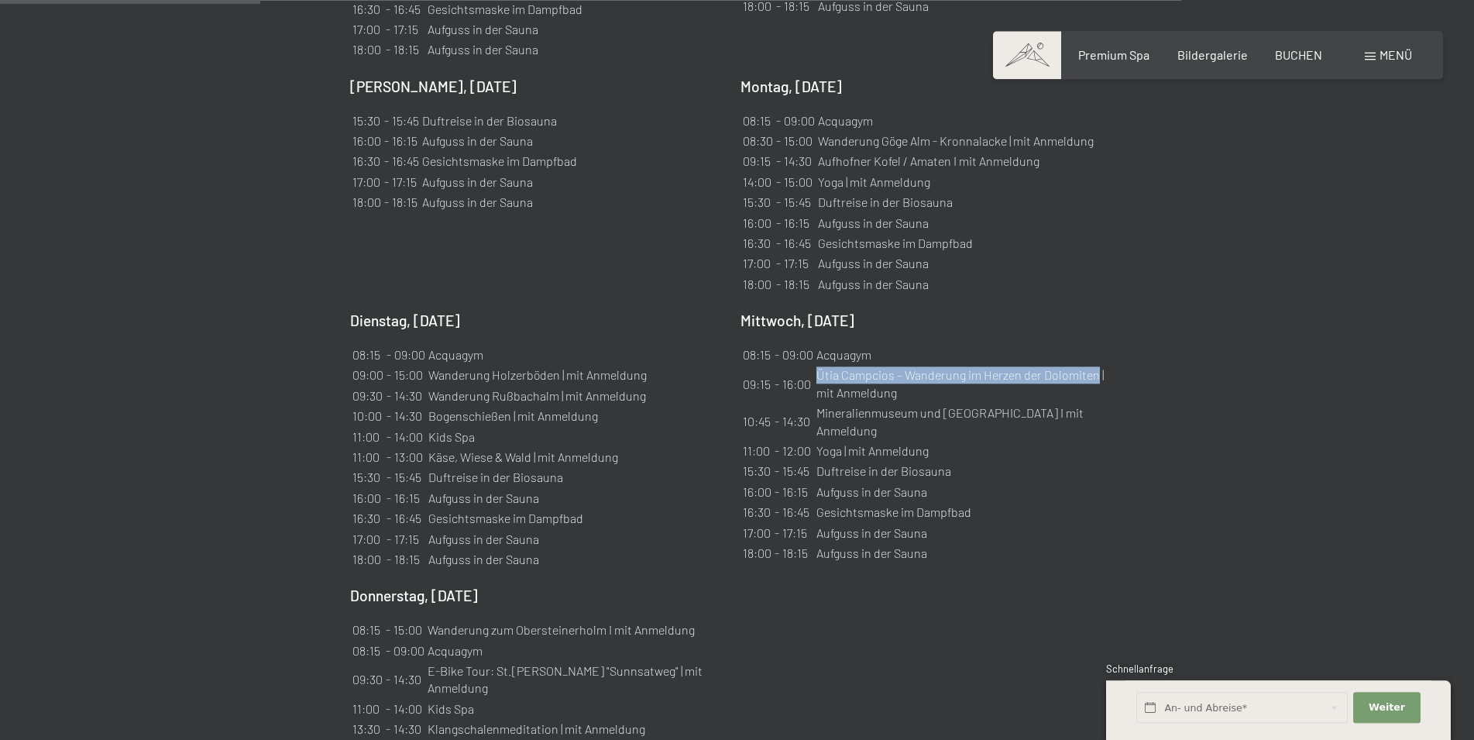
scroll to position [1423, 0]
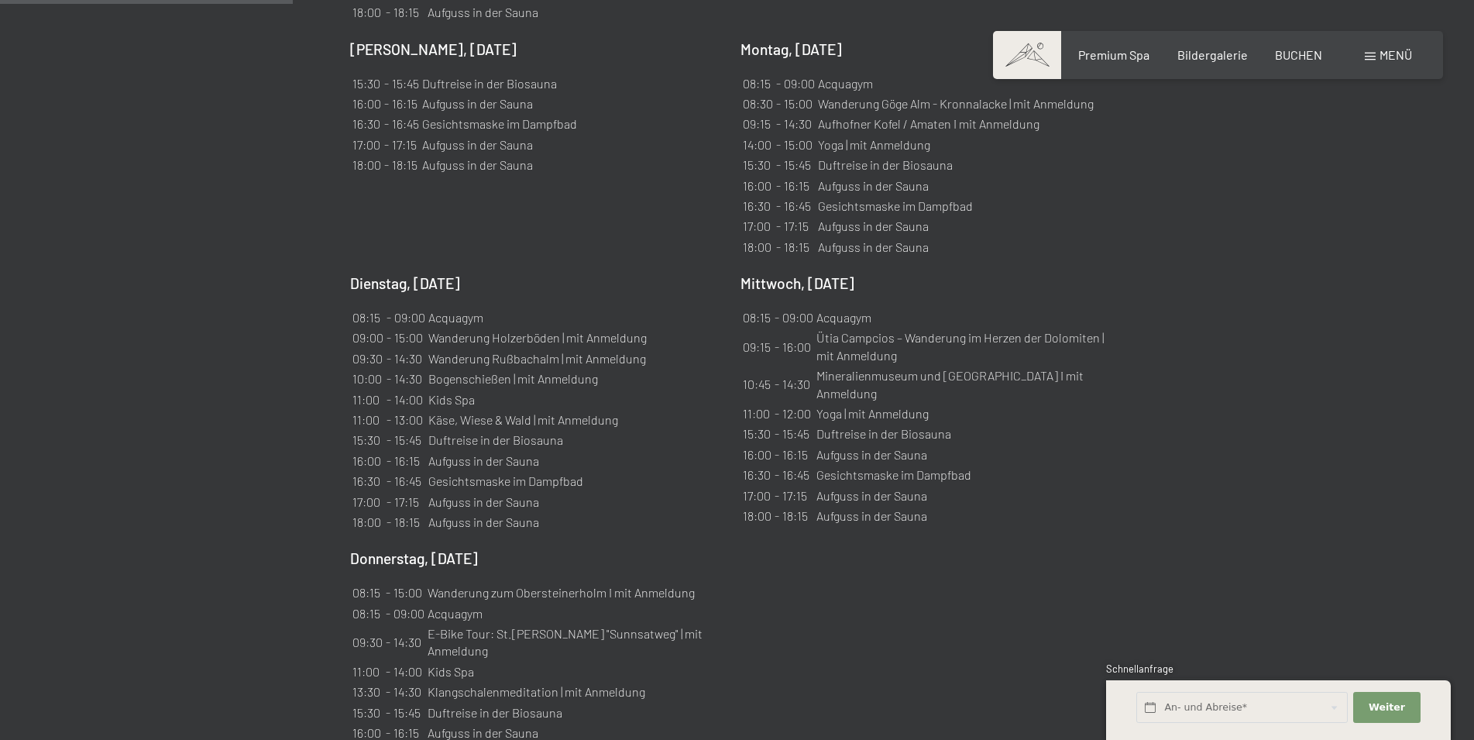
click at [951, 274] on p "Mittwoch, 03.09.2025" at bounding box center [928, 284] width 375 height 21
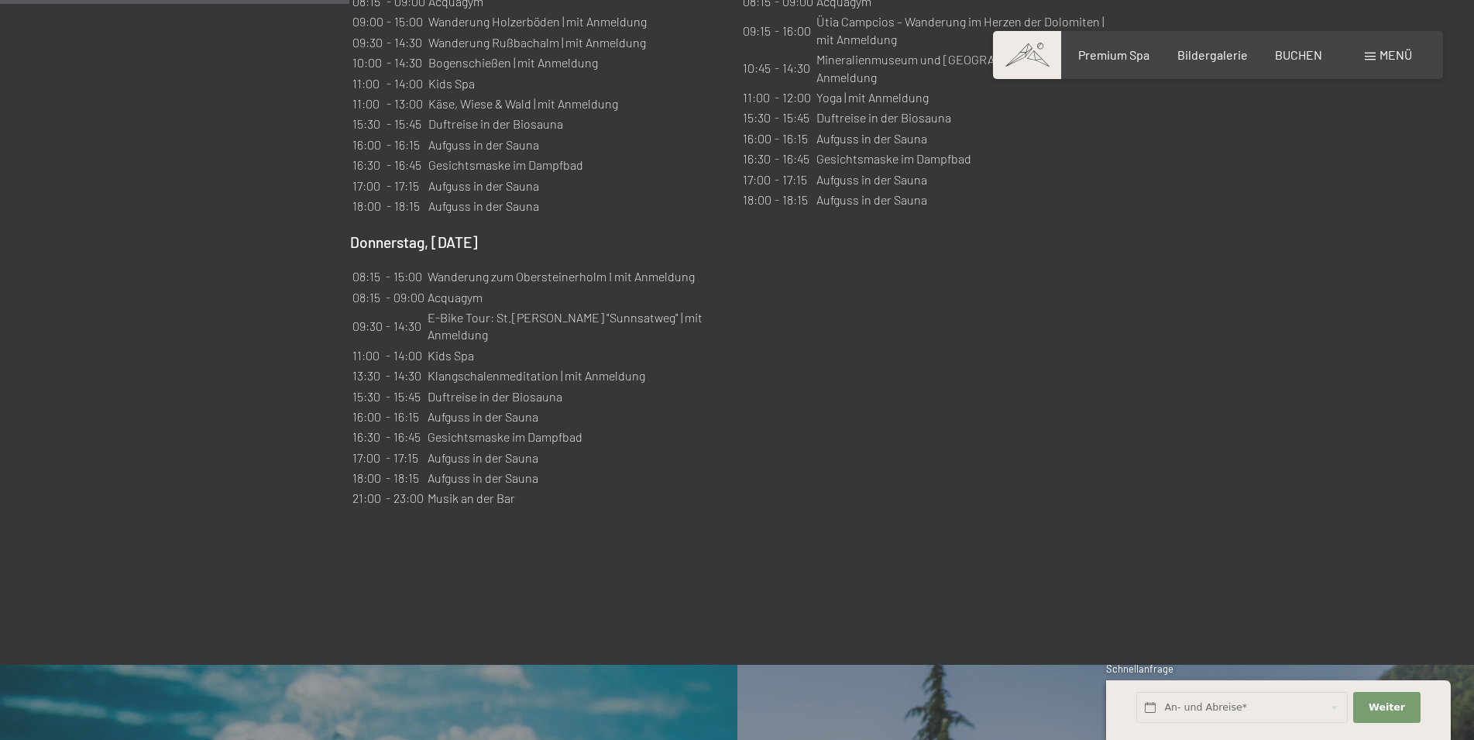
scroll to position [1581, 0]
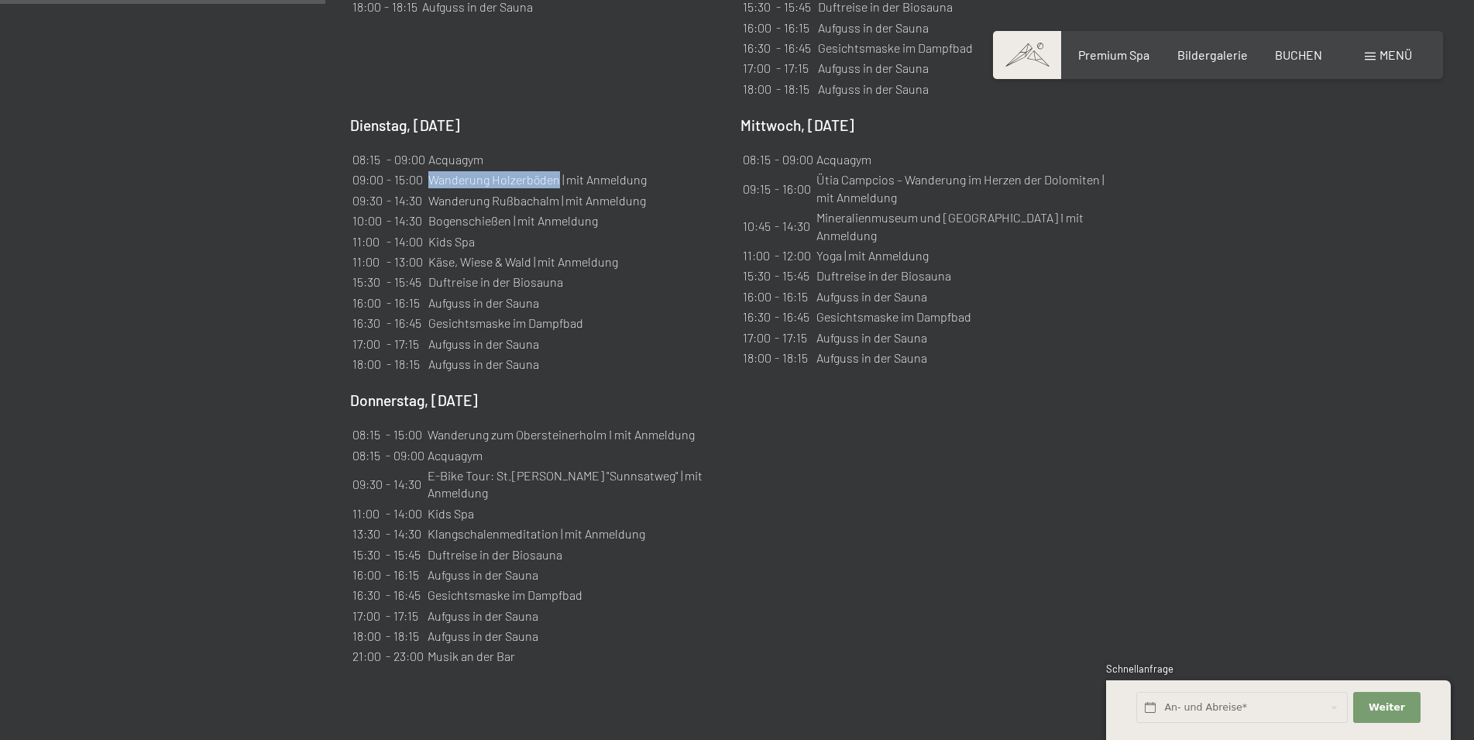
drag, startPoint x: 429, startPoint y: 161, endPoint x: 556, endPoint y: 165, distance: 127.1
click at [556, 170] on td "Wanderung Holzerböden | mit Anmeldung" at bounding box center [538, 179] width 220 height 19
copy td "Wanderung Holzerböden"
drag, startPoint x: 433, startPoint y: 416, endPoint x: 604, endPoint y: 418, distance: 170.5
click at [604, 425] on td "Wanderung zum Obersteinerholm I mit Anmeldung" at bounding box center [575, 434] width 297 height 19
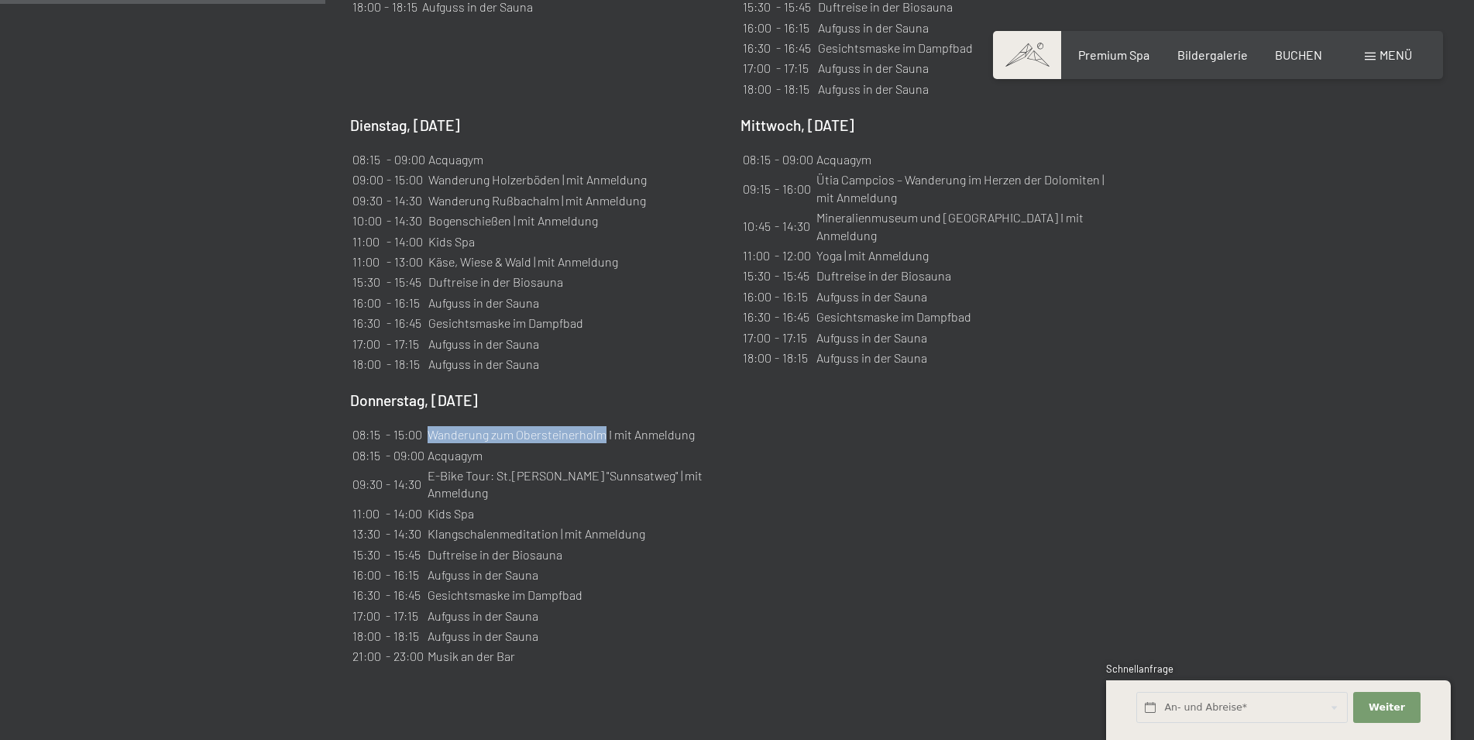
copy td "Wanderung zum Obersteinerholm"
click at [888, 502] on div "Freitag, 29.08.2025 08:15 - 09:00 Acquagym 08:30 - 15:00 Wanderung zum Schönber…" at bounding box center [737, 147] width 775 height 1041
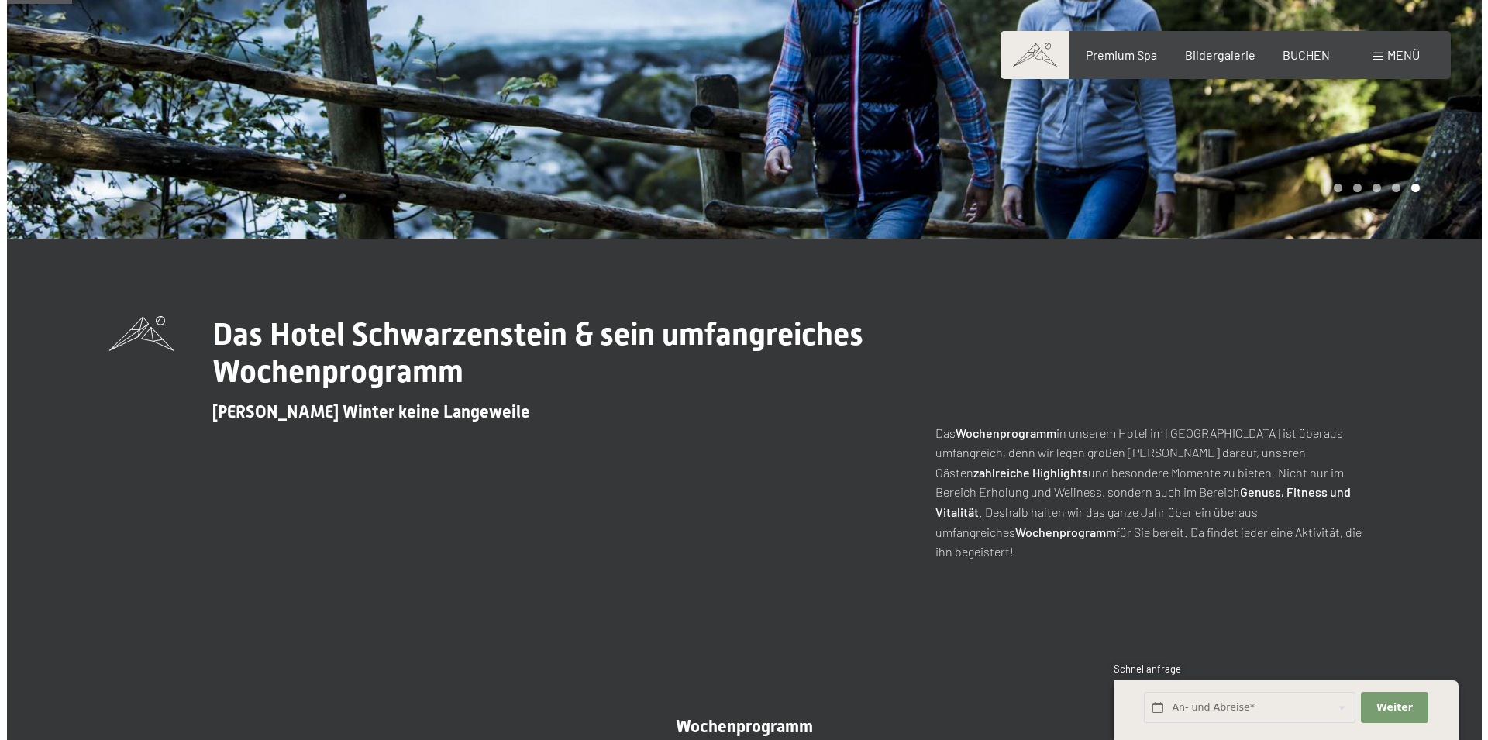
scroll to position [0, 0]
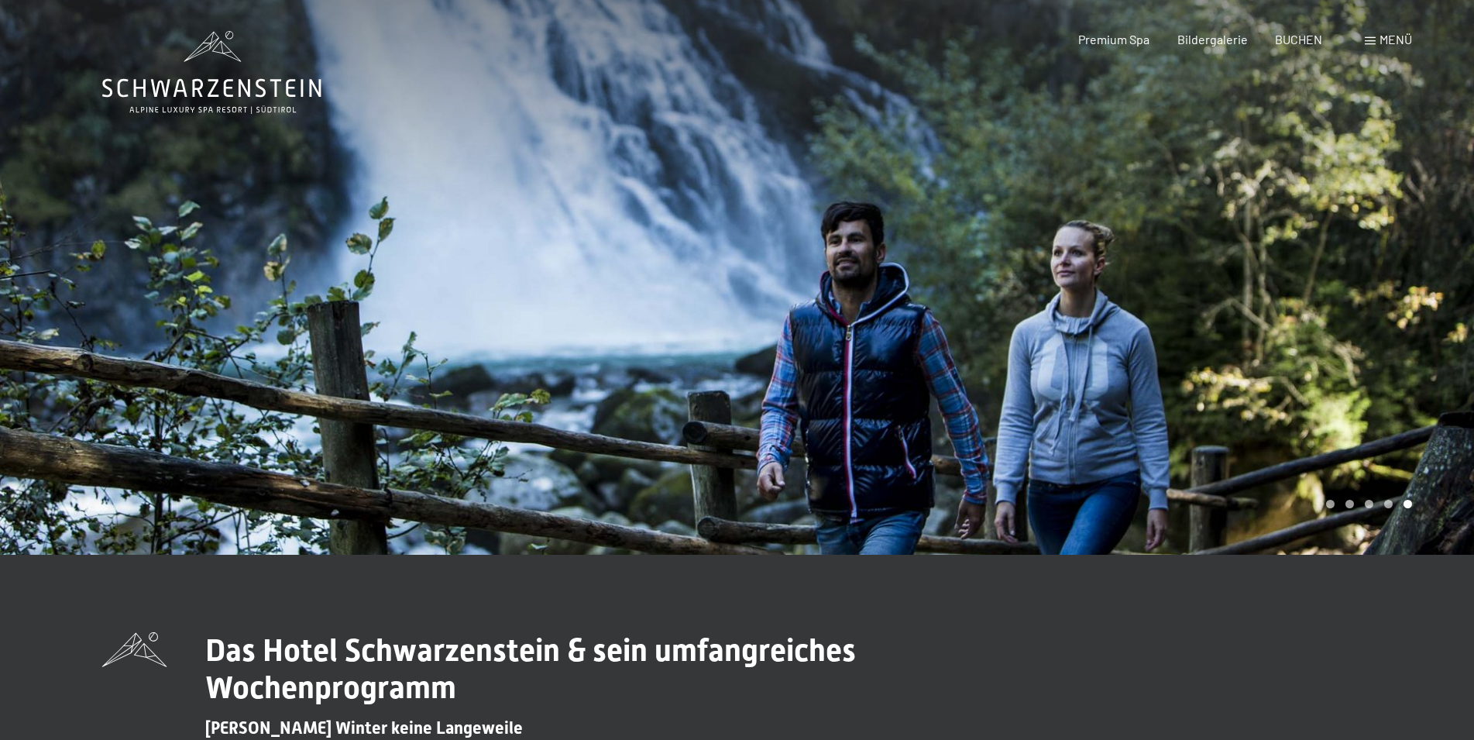
click at [1381, 48] on div "Buchen Anfragen Premium Spa Bildergalerie BUCHEN Menü DE IT EN Gutschein Bilder…" at bounding box center [1218, 39] width 388 height 17
click at [1385, 42] on span "Menü" at bounding box center [1396, 39] width 33 height 15
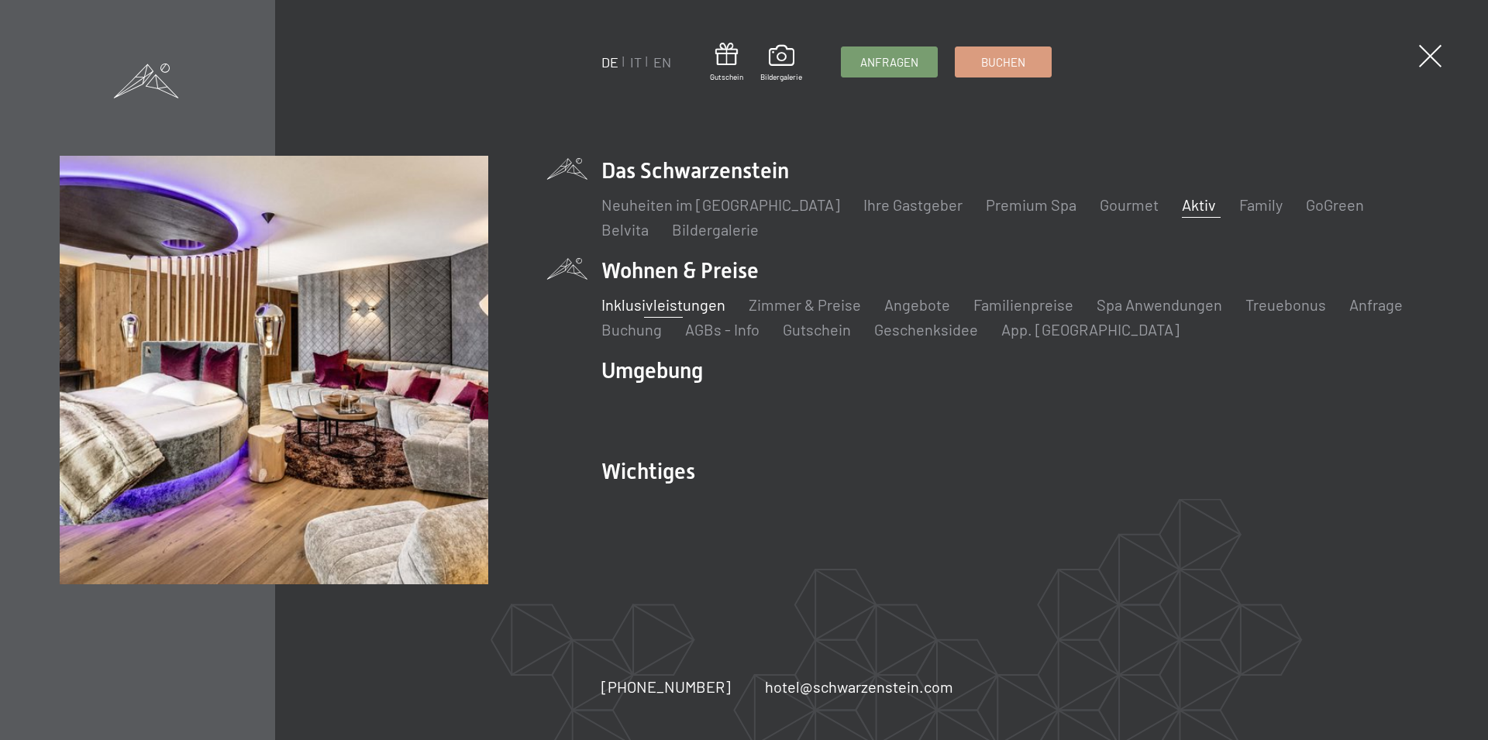
click at [702, 306] on link "Inklusivleistungen" at bounding box center [663, 304] width 124 height 19
